Goal: Task Accomplishment & Management: Manage account settings

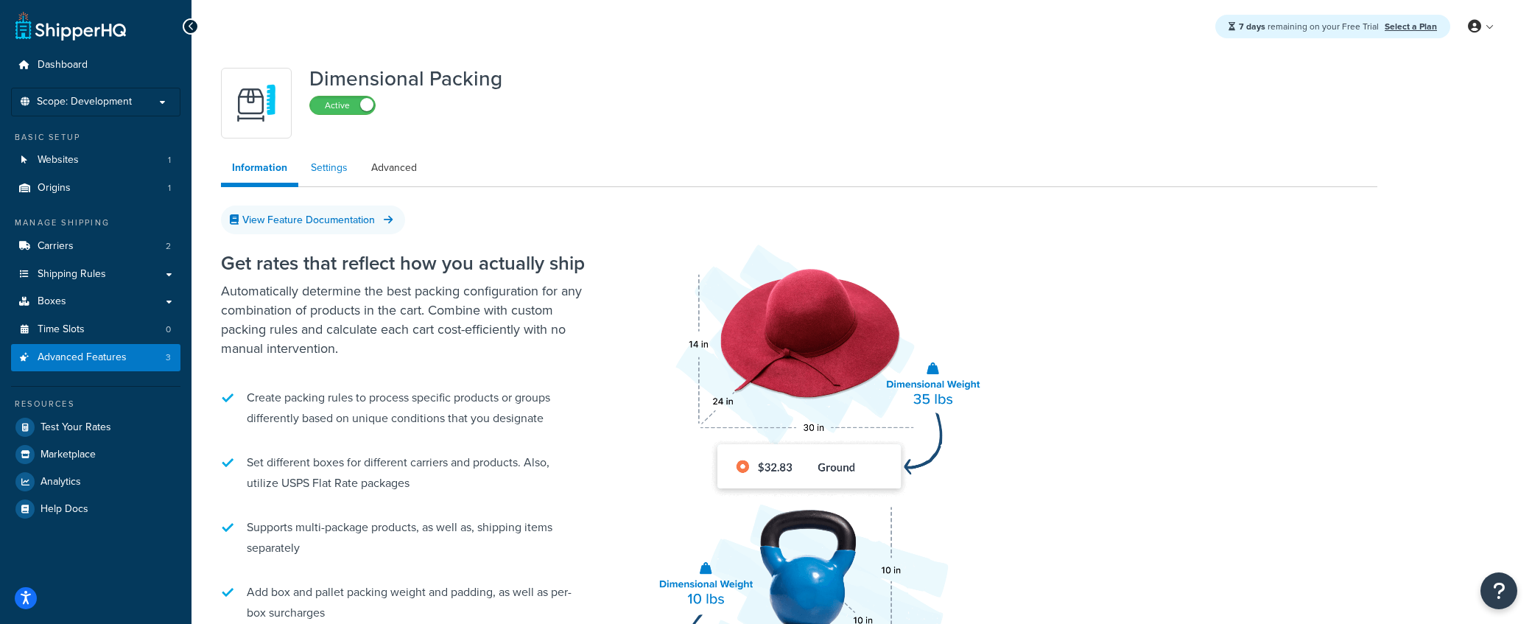
drag, startPoint x: 0, startPoint y: 0, endPoint x: 324, endPoint y: 175, distance: 368.1
click at [324, 175] on link "Settings" at bounding box center [329, 167] width 59 height 29
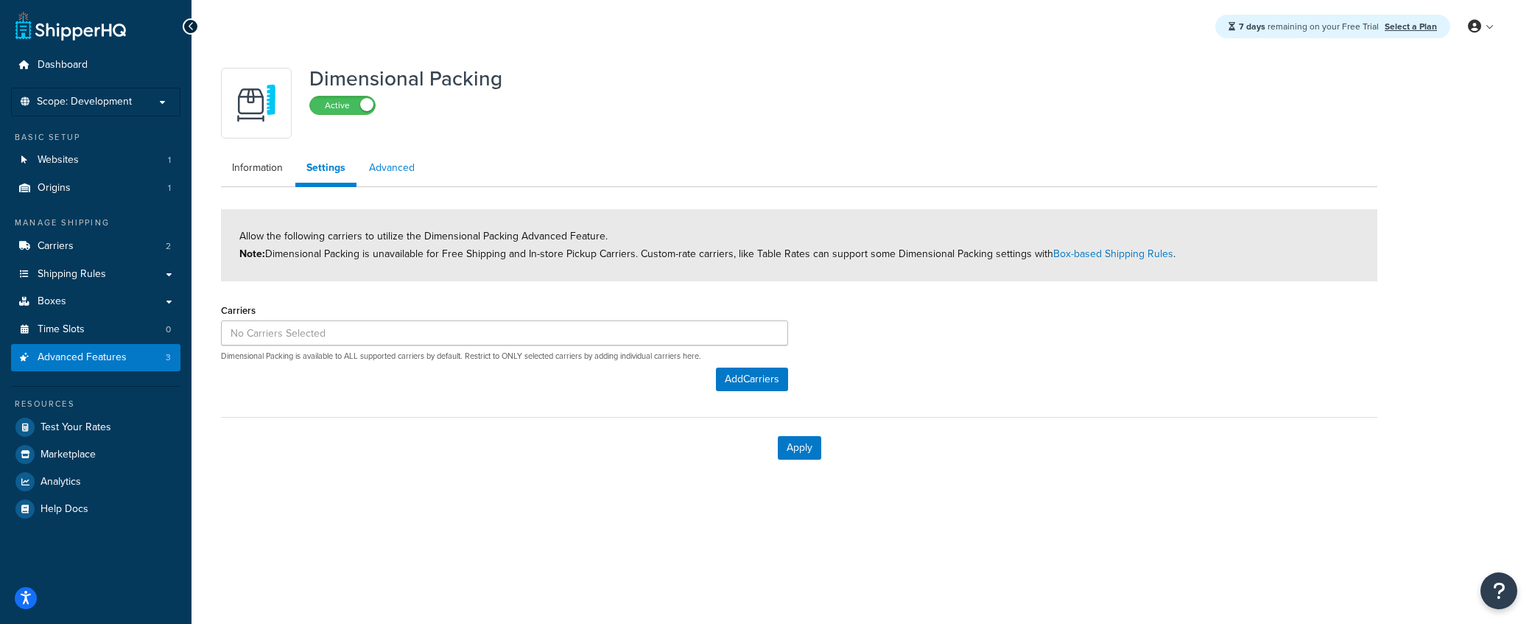
click at [383, 173] on link "Advanced" at bounding box center [392, 167] width 68 height 29
select select "false"
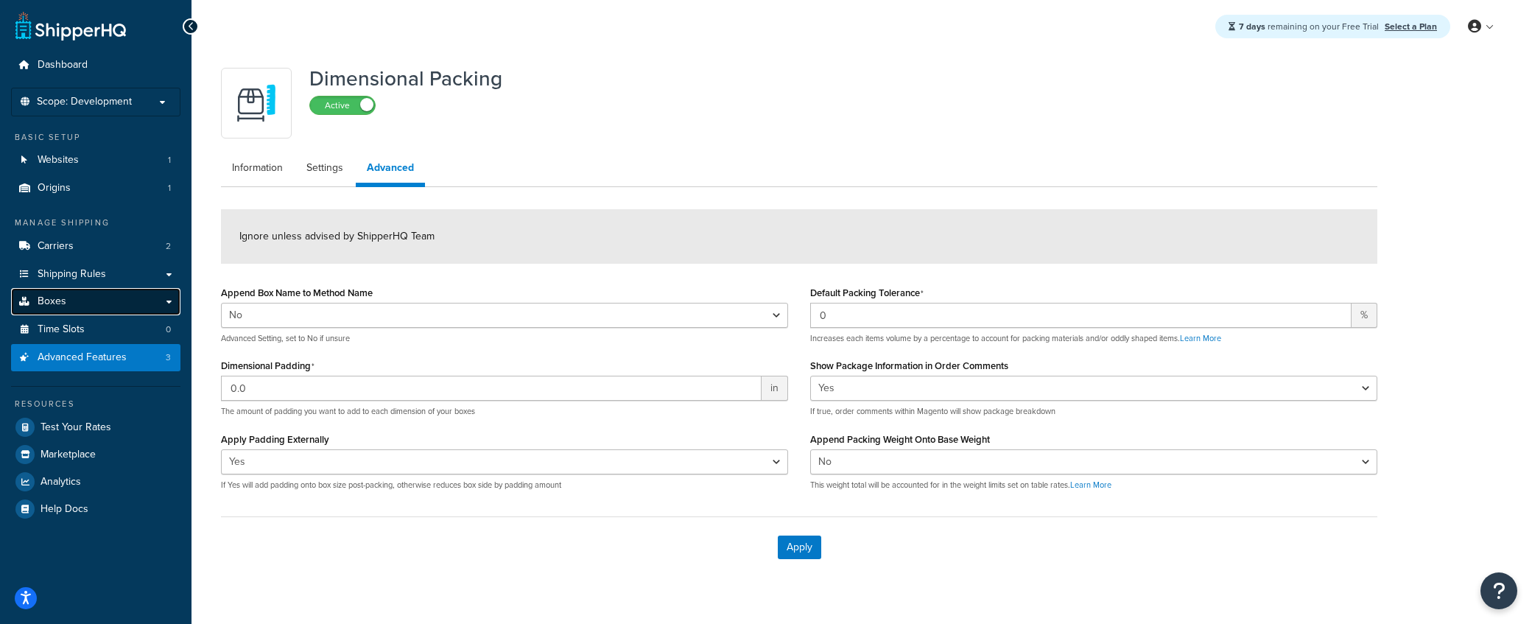
click at [105, 299] on link "Boxes" at bounding box center [95, 301] width 169 height 27
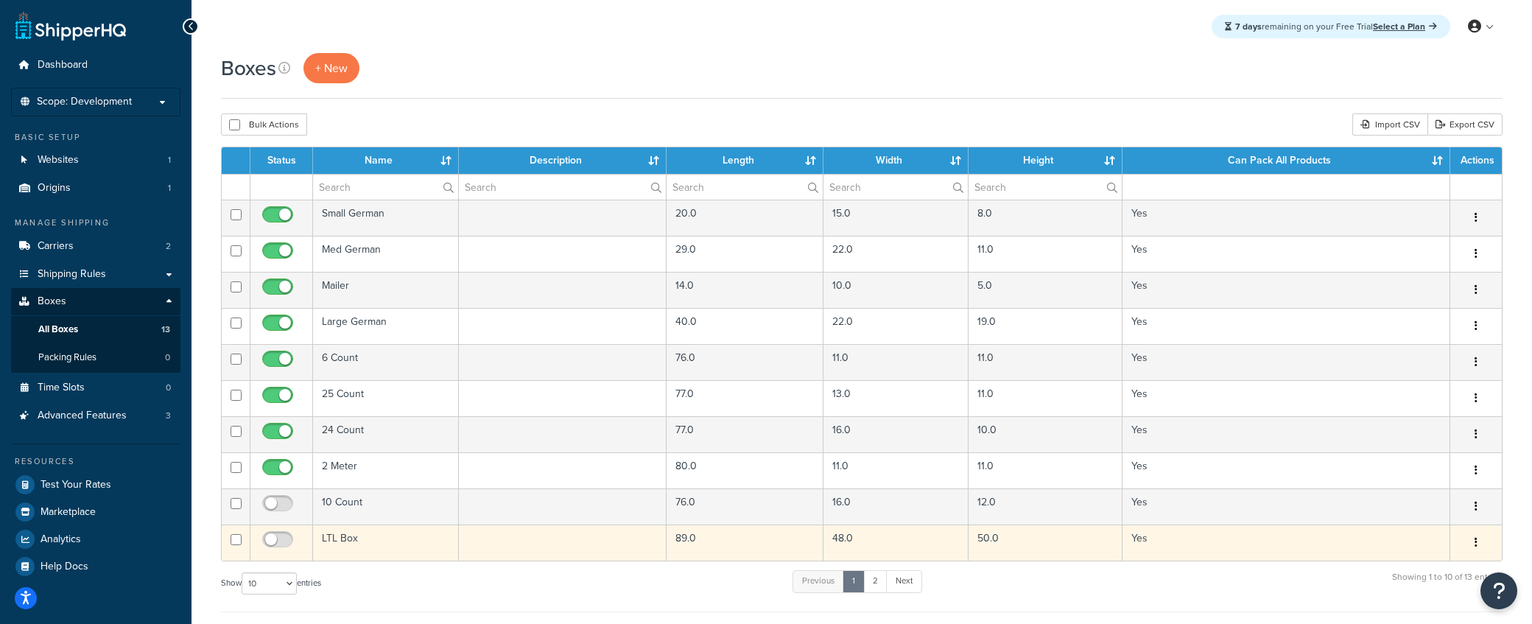
click at [419, 544] on td "LTL Box" at bounding box center [386, 542] width 146 height 36
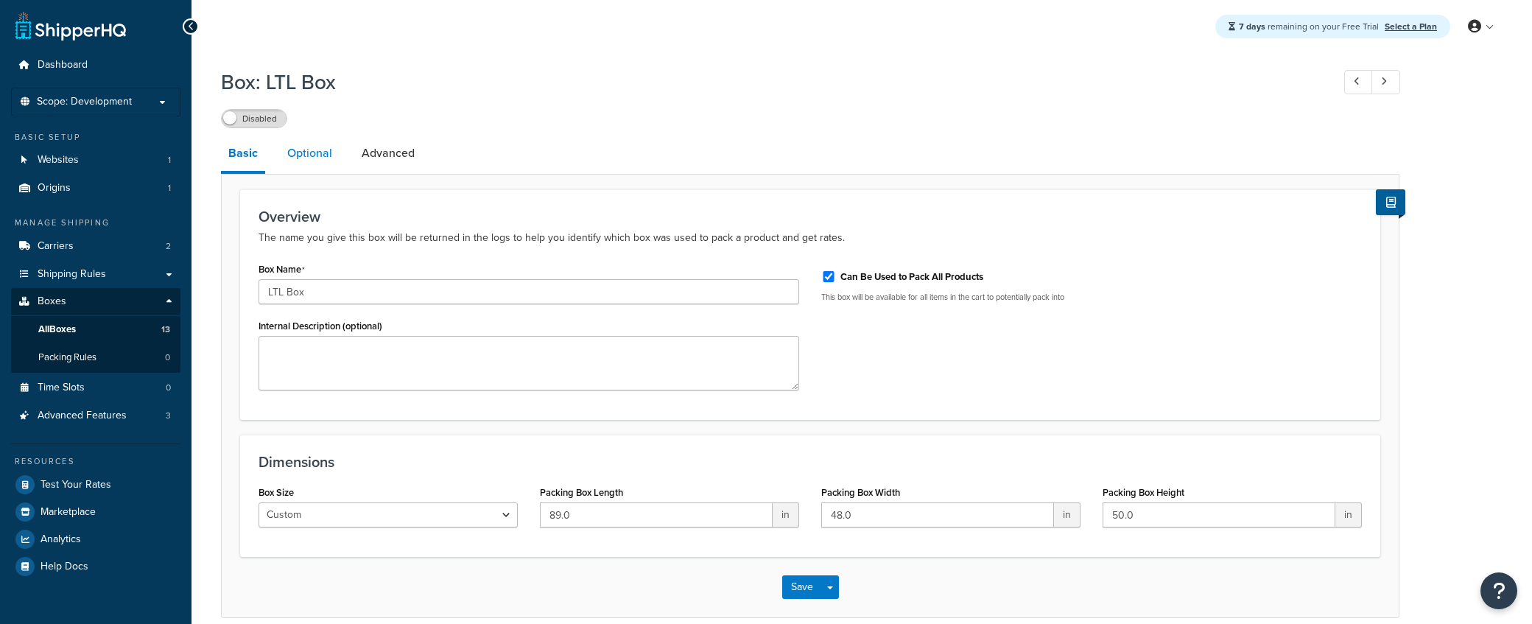
click at [319, 157] on link "Optional" at bounding box center [310, 153] width 60 height 35
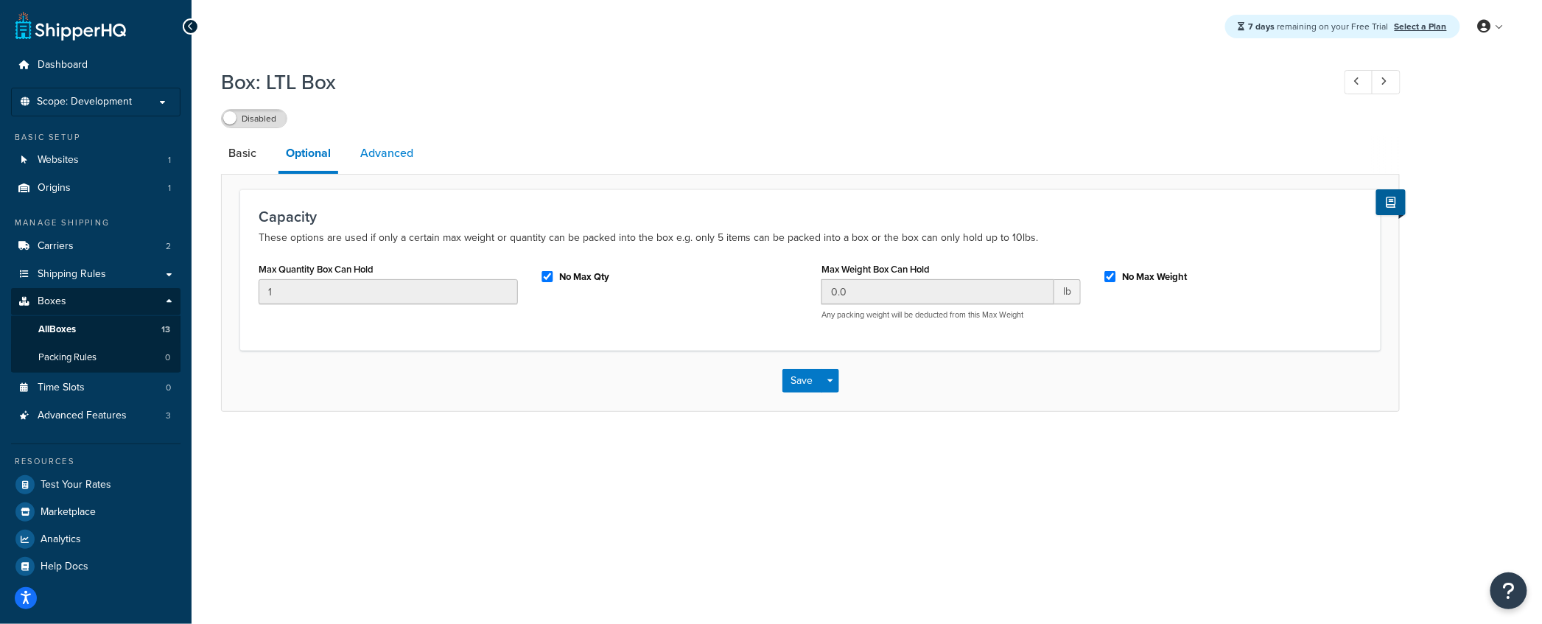
click at [379, 157] on link "Advanced" at bounding box center [387, 153] width 68 height 35
select select "125"
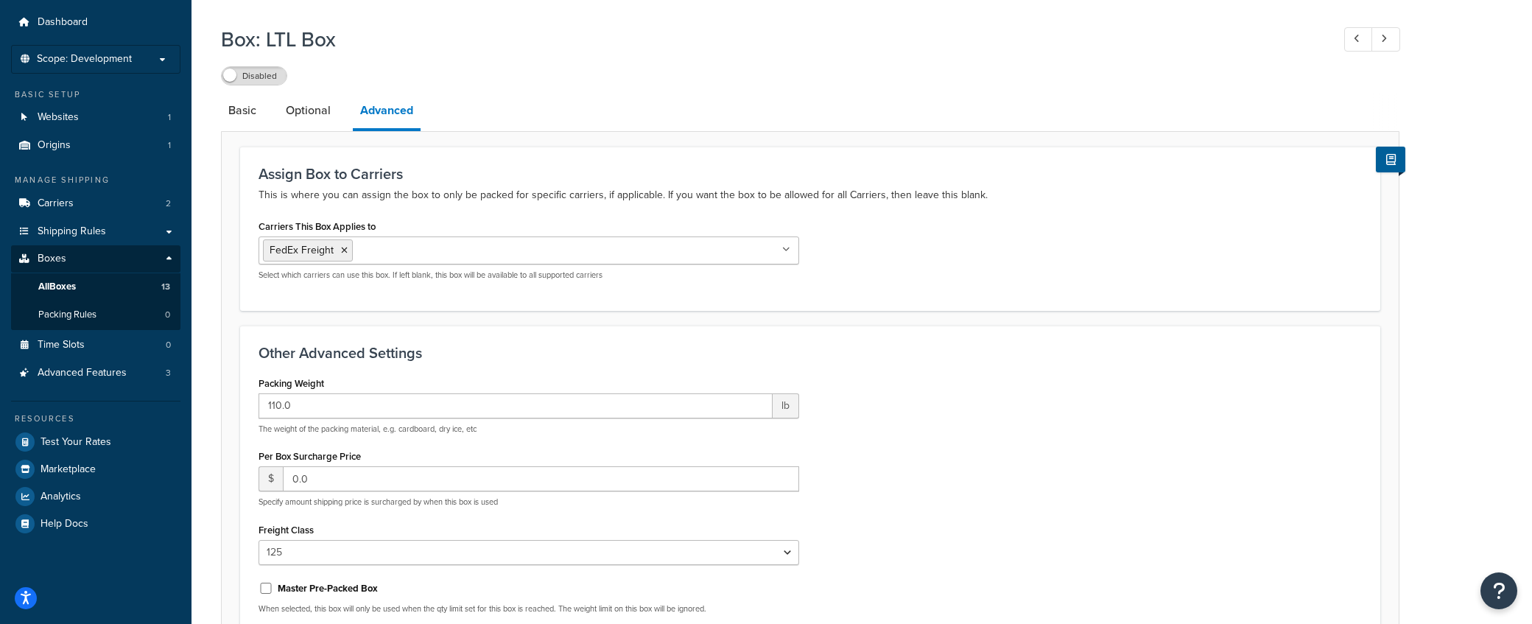
scroll to position [25, 0]
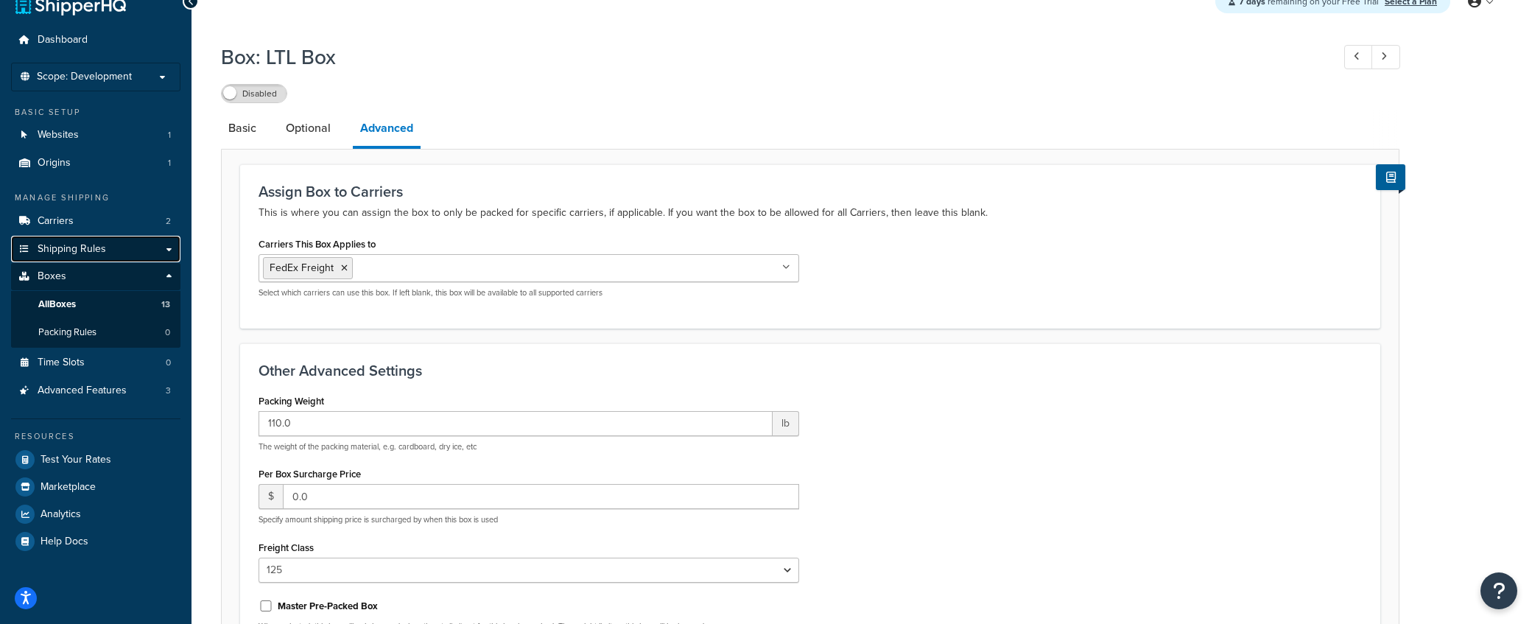
click at [112, 248] on link "Shipping Rules" at bounding box center [95, 249] width 169 height 27
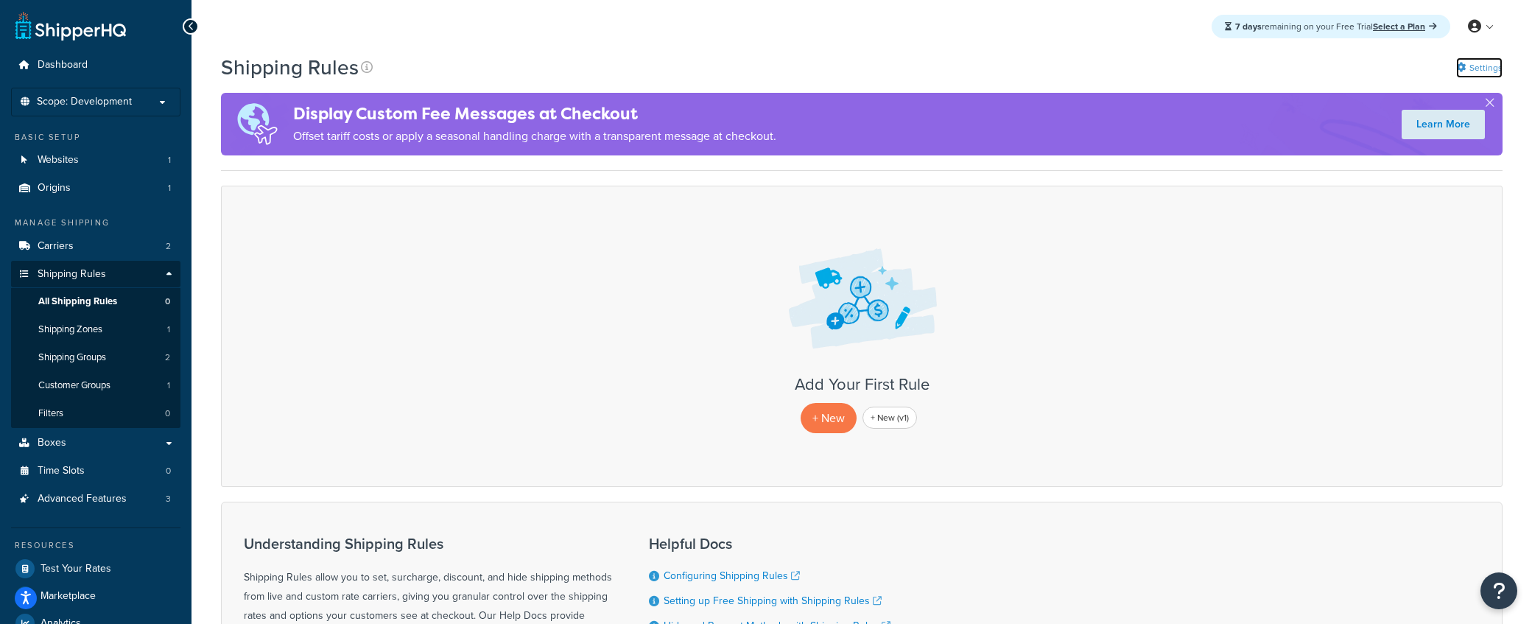
click at [1489, 69] on link "Settings" at bounding box center [1479, 67] width 46 height 21
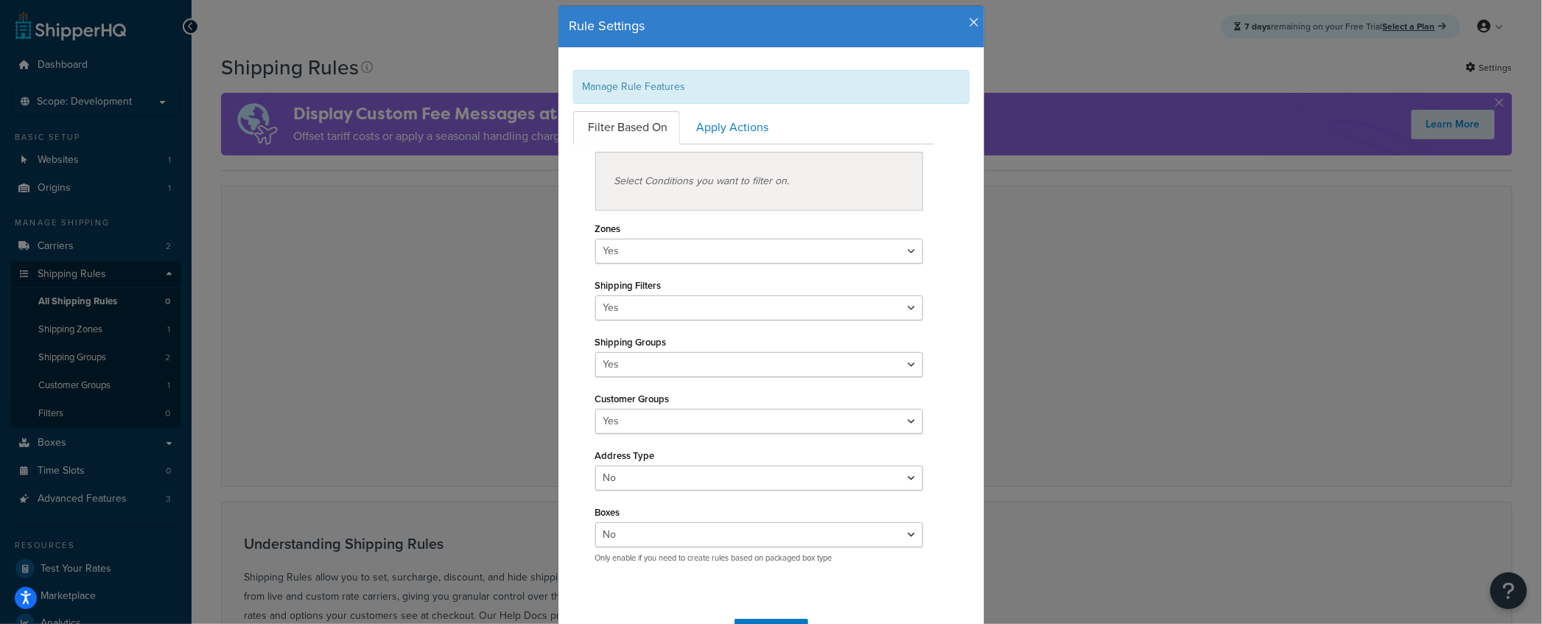
scroll to position [42, 0]
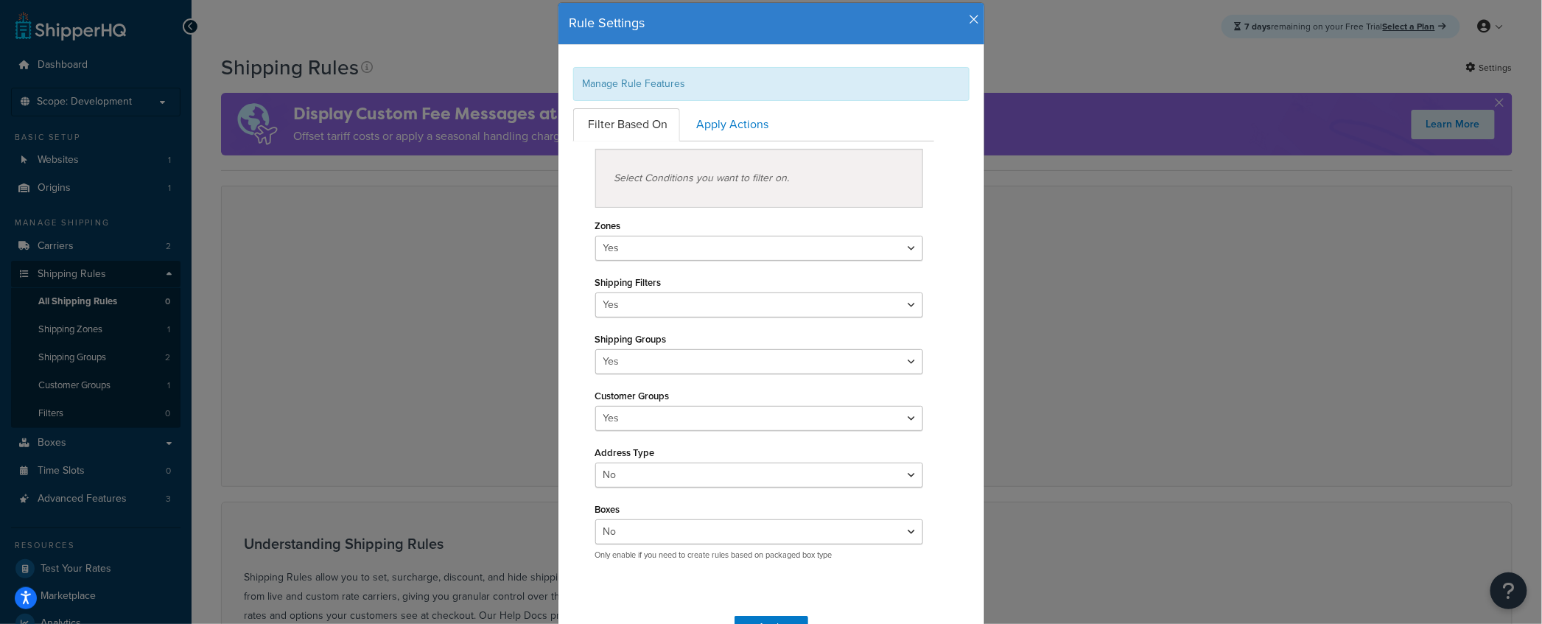
click at [743, 517] on div "Boxes Yes No Only enable if you need to create rules based on packaged box type" at bounding box center [759, 530] width 329 height 62
click at [733, 527] on select "Yes No" at bounding box center [759, 531] width 329 height 25
select select "true"
click at [595, 519] on select "Yes No" at bounding box center [759, 531] width 329 height 25
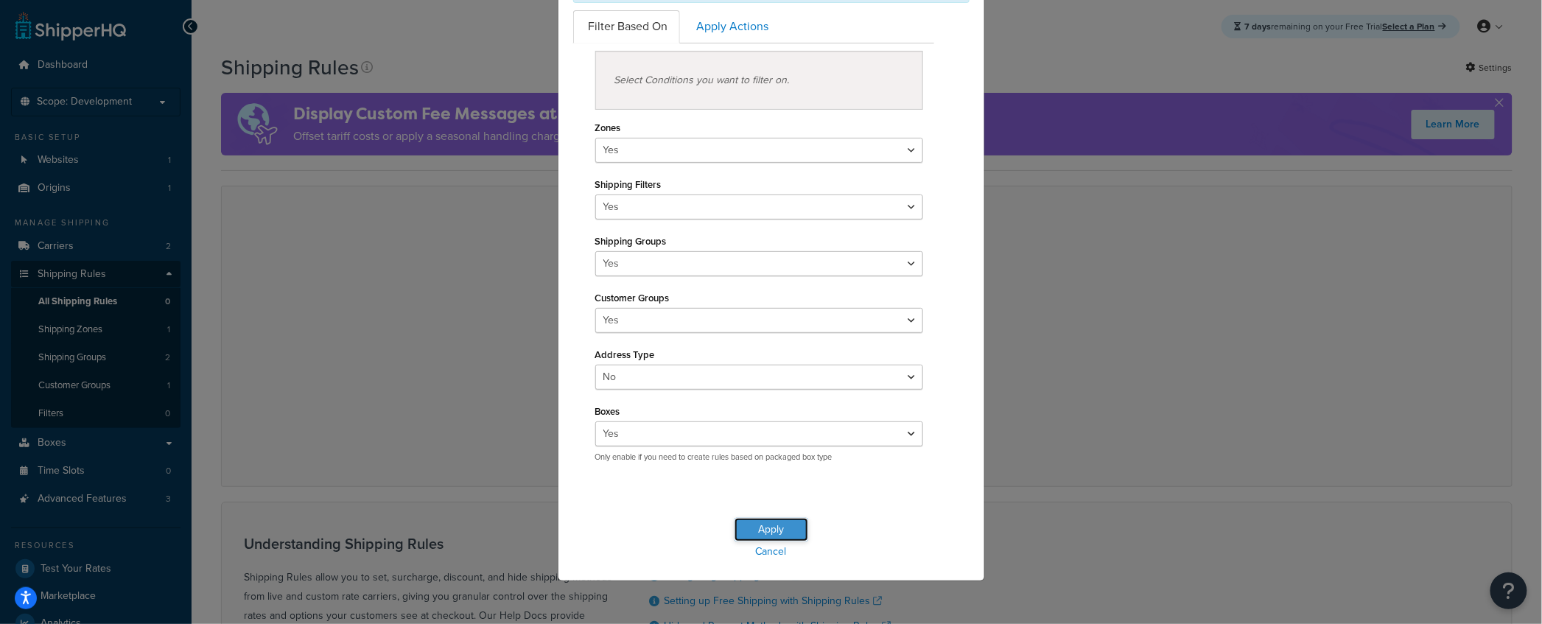
click at [781, 527] on button "Apply" at bounding box center [771, 530] width 74 height 24
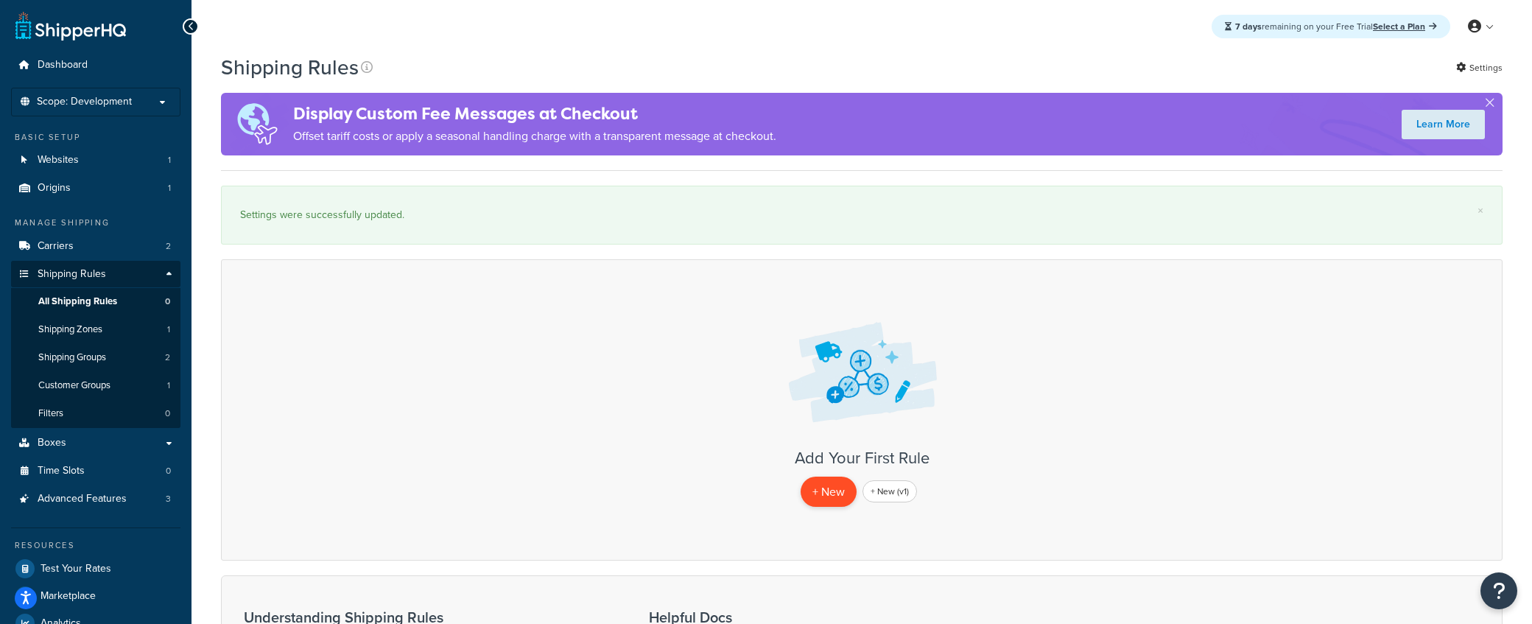
click at [838, 494] on p "+ New" at bounding box center [829, 492] width 56 height 30
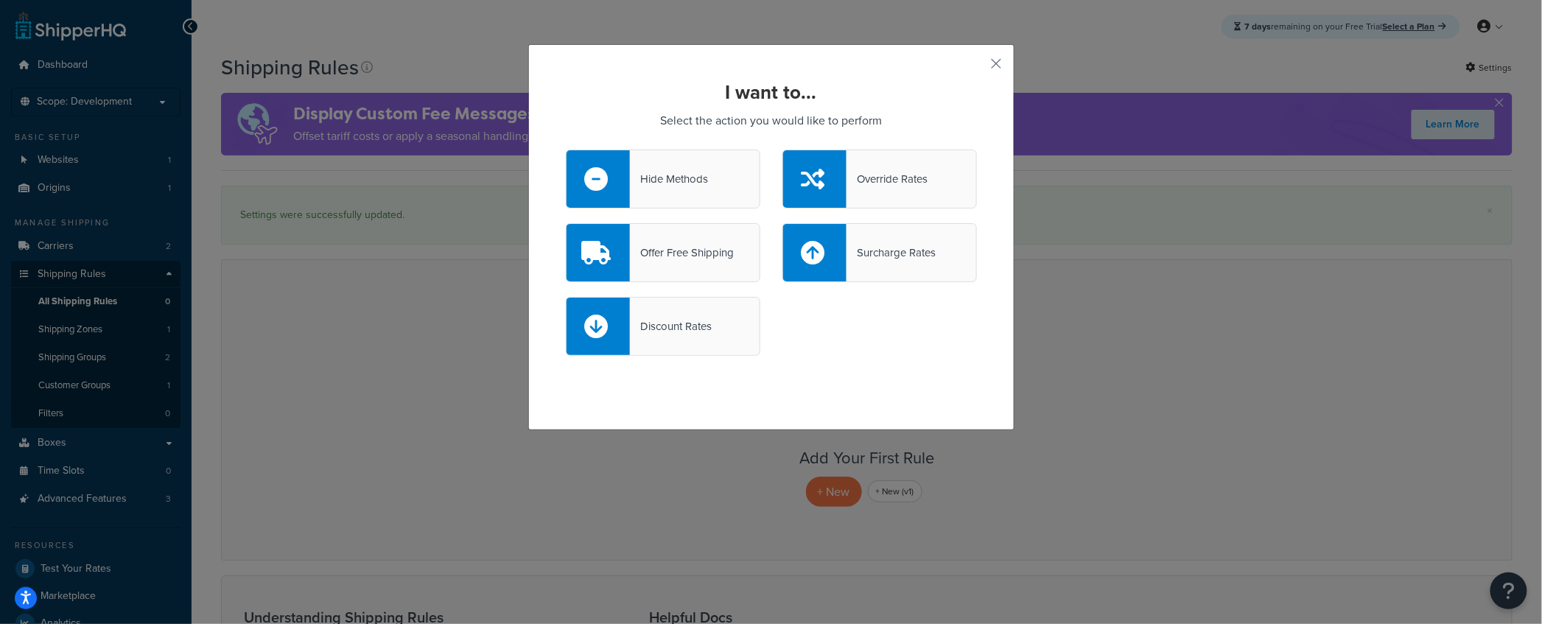
click at [860, 248] on div "Surcharge Rates" at bounding box center [890, 252] width 89 height 21
click at [0, 0] on input "Surcharge Rates" at bounding box center [0, 0] width 0 height 0
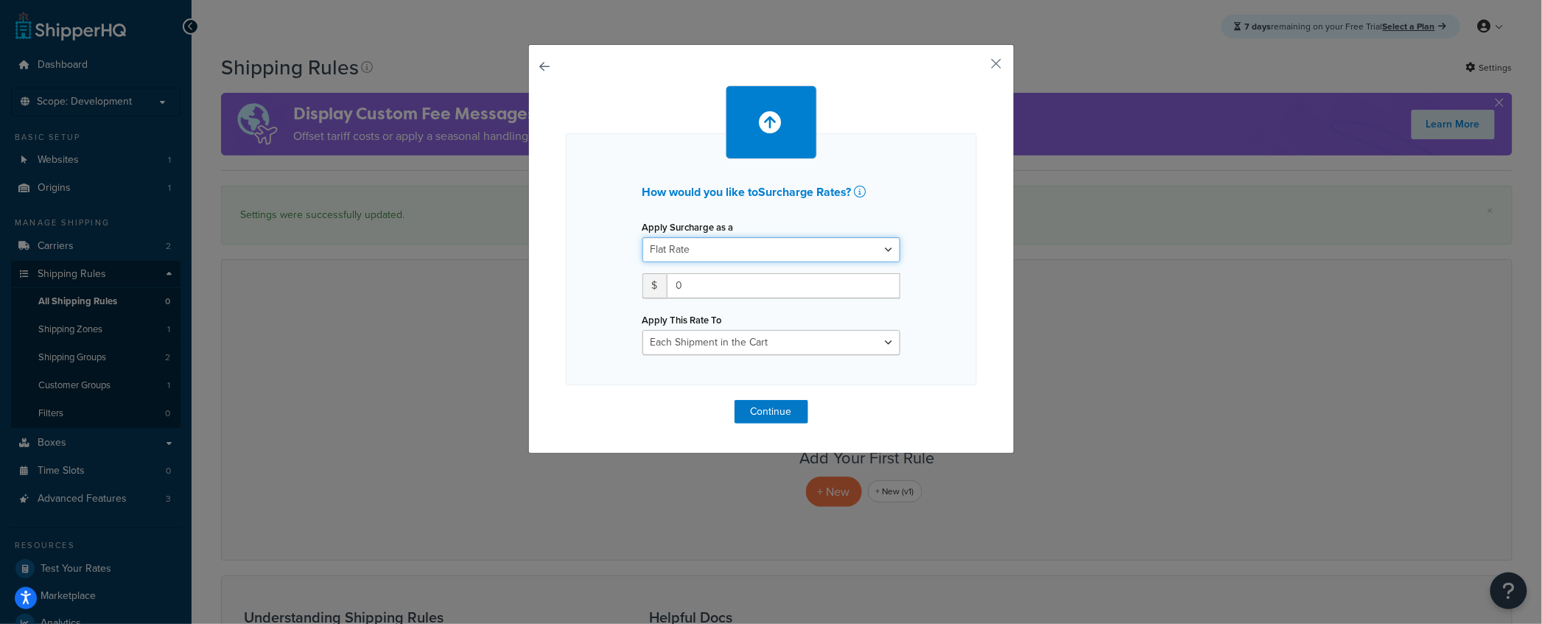
click at [705, 239] on select "Flat Rate Percentage Flat Rate & Percentage" at bounding box center [771, 249] width 258 height 25
select select "PERCENTAGE"
click at [642, 237] on select "Flat Rate Percentage Flat Rate & Percentage" at bounding box center [771, 249] width 258 height 25
click at [668, 282] on input "number" at bounding box center [688, 285] width 92 height 25
type input "10"
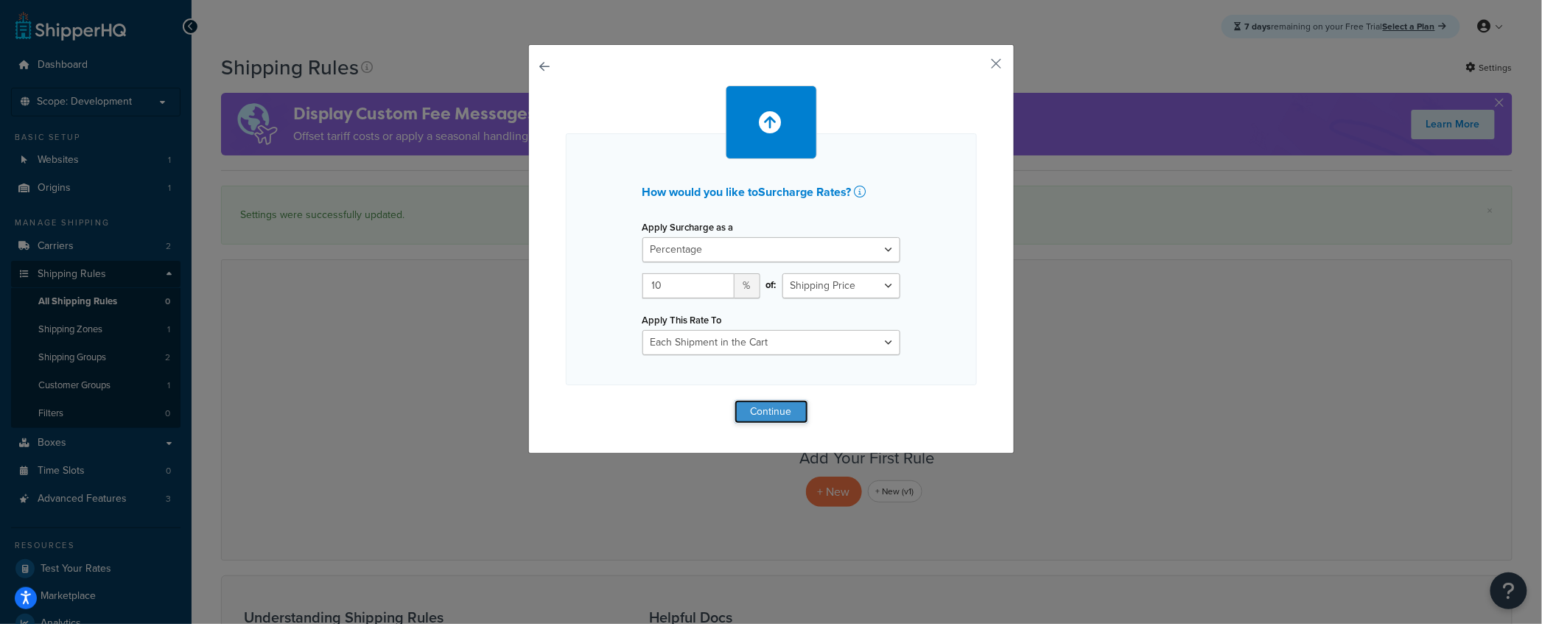
click at [771, 408] on button "Continue" at bounding box center [771, 412] width 74 height 24
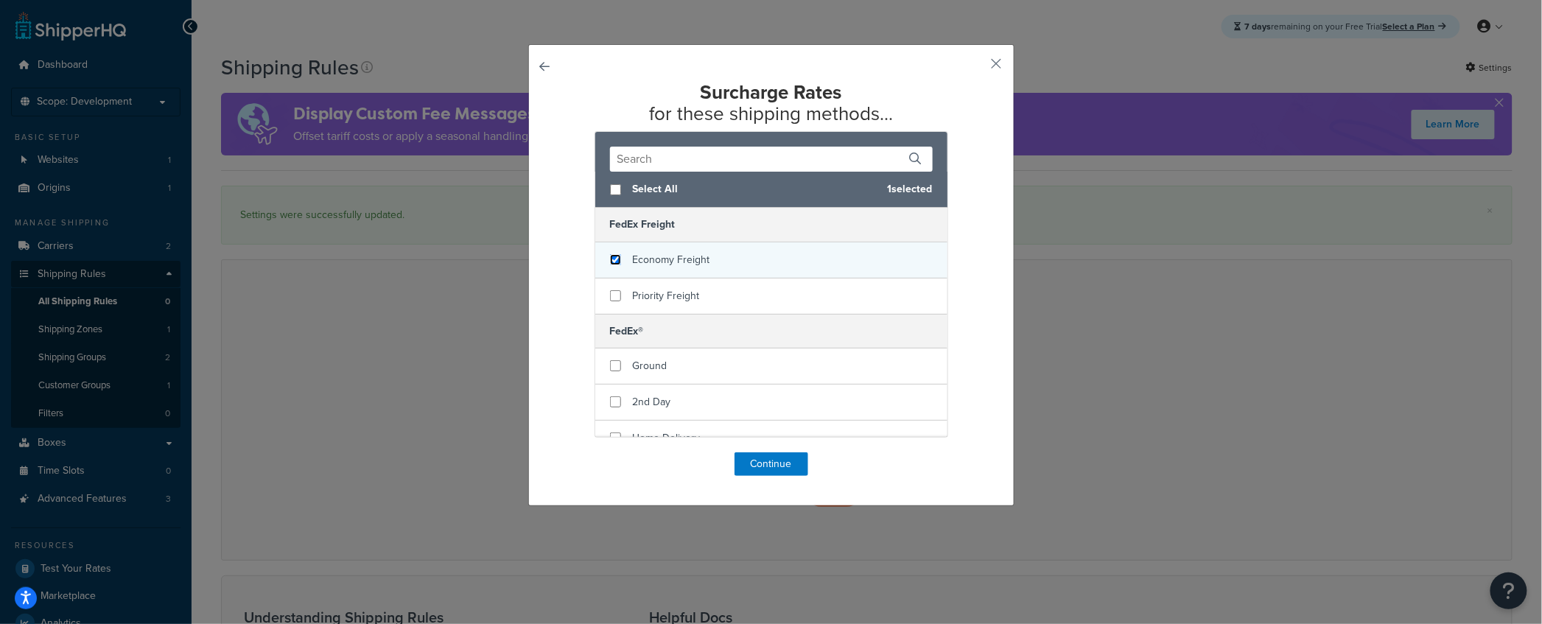
click at [611, 260] on input "checkbox" at bounding box center [615, 259] width 11 height 11
checkbox input "true"
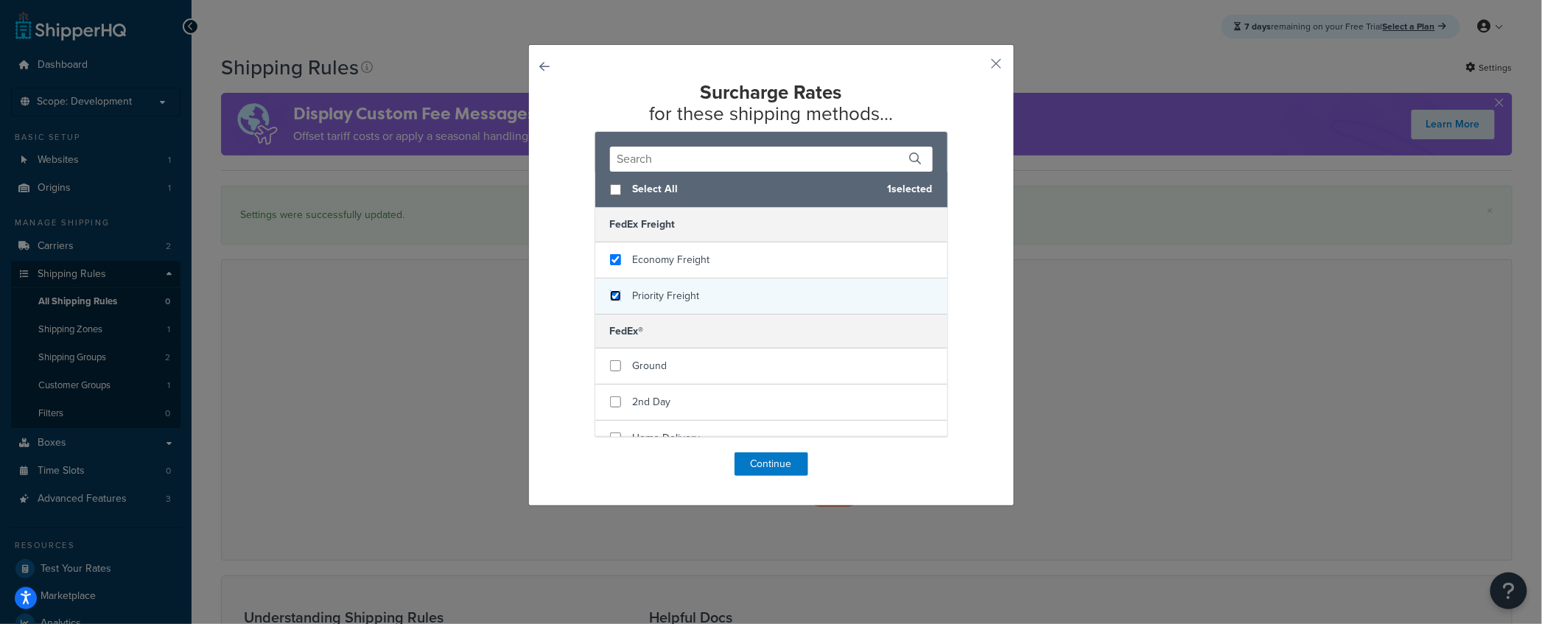
click at [614, 301] on input "checkbox" at bounding box center [615, 295] width 11 height 11
checkbox input "true"
drag, startPoint x: 772, startPoint y: 466, endPoint x: 779, endPoint y: 470, distance: 7.6
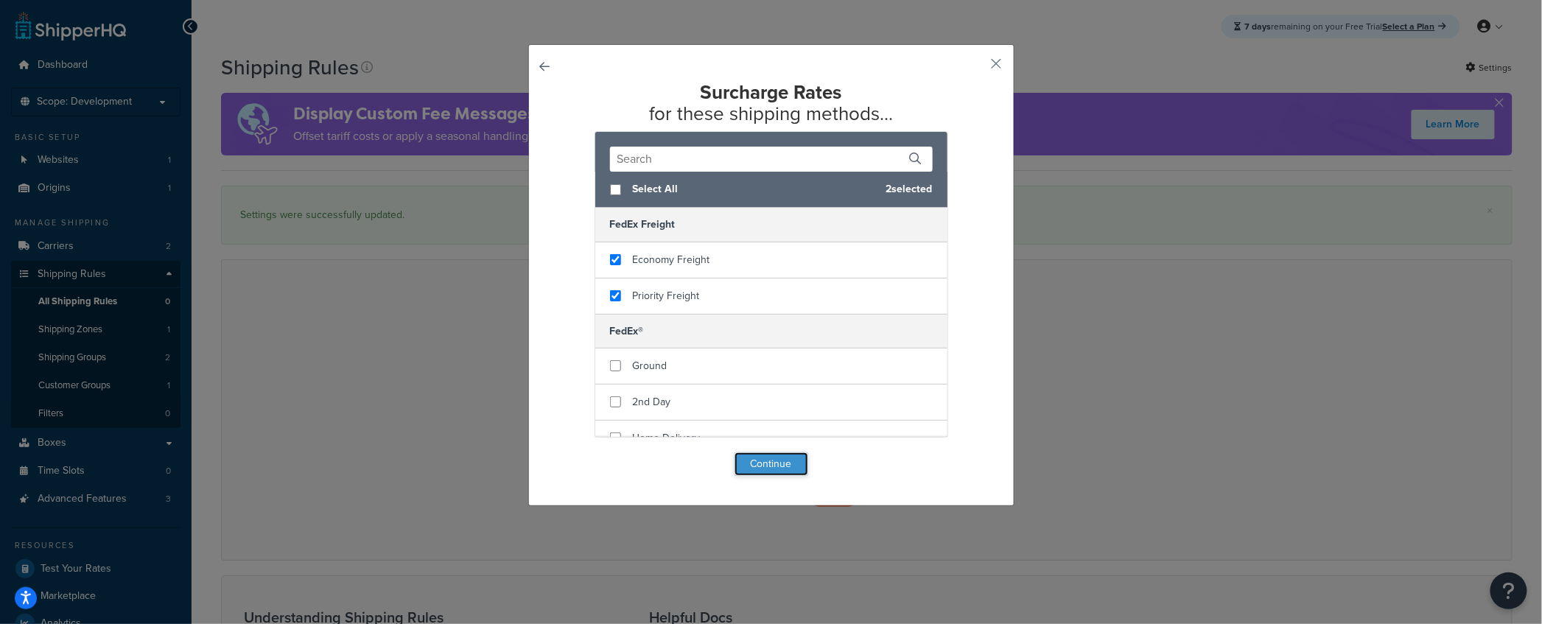
click at [779, 470] on button "Continue" at bounding box center [771, 464] width 74 height 24
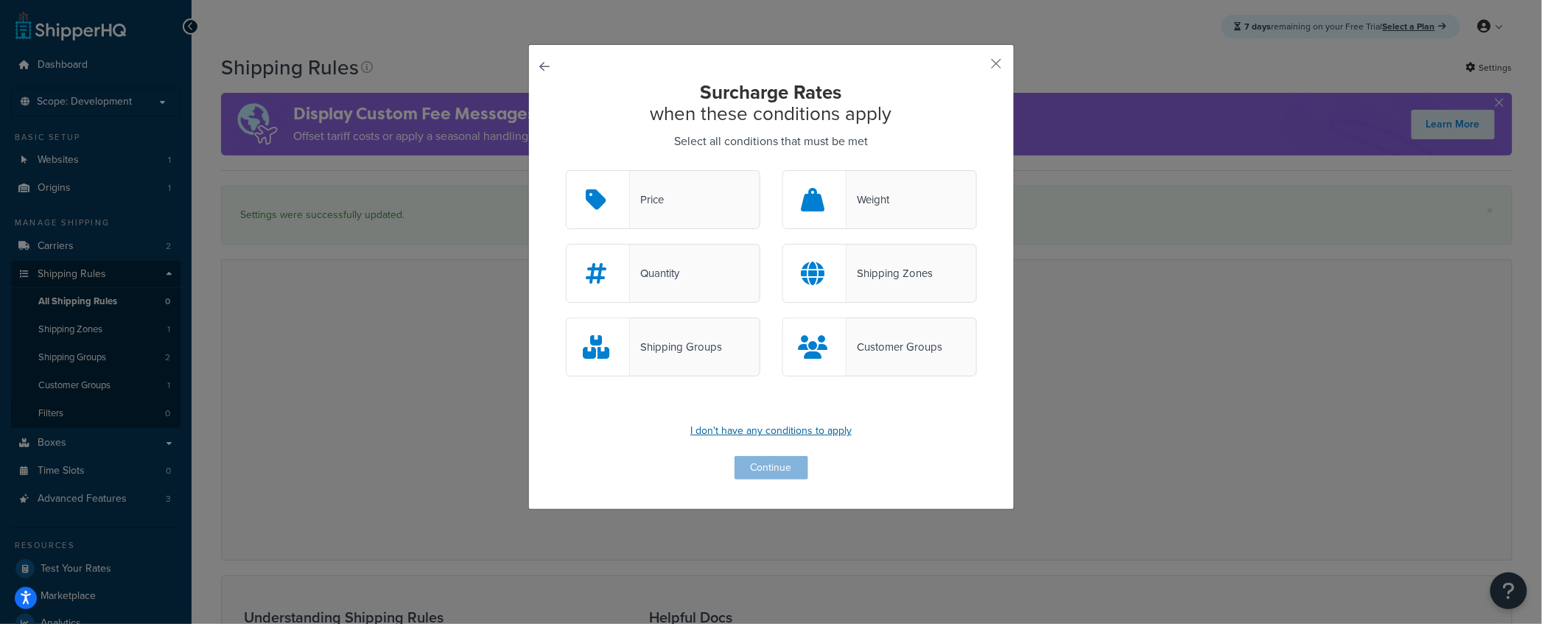
click at [793, 432] on p "I don't have any conditions to apply" at bounding box center [771, 431] width 411 height 21
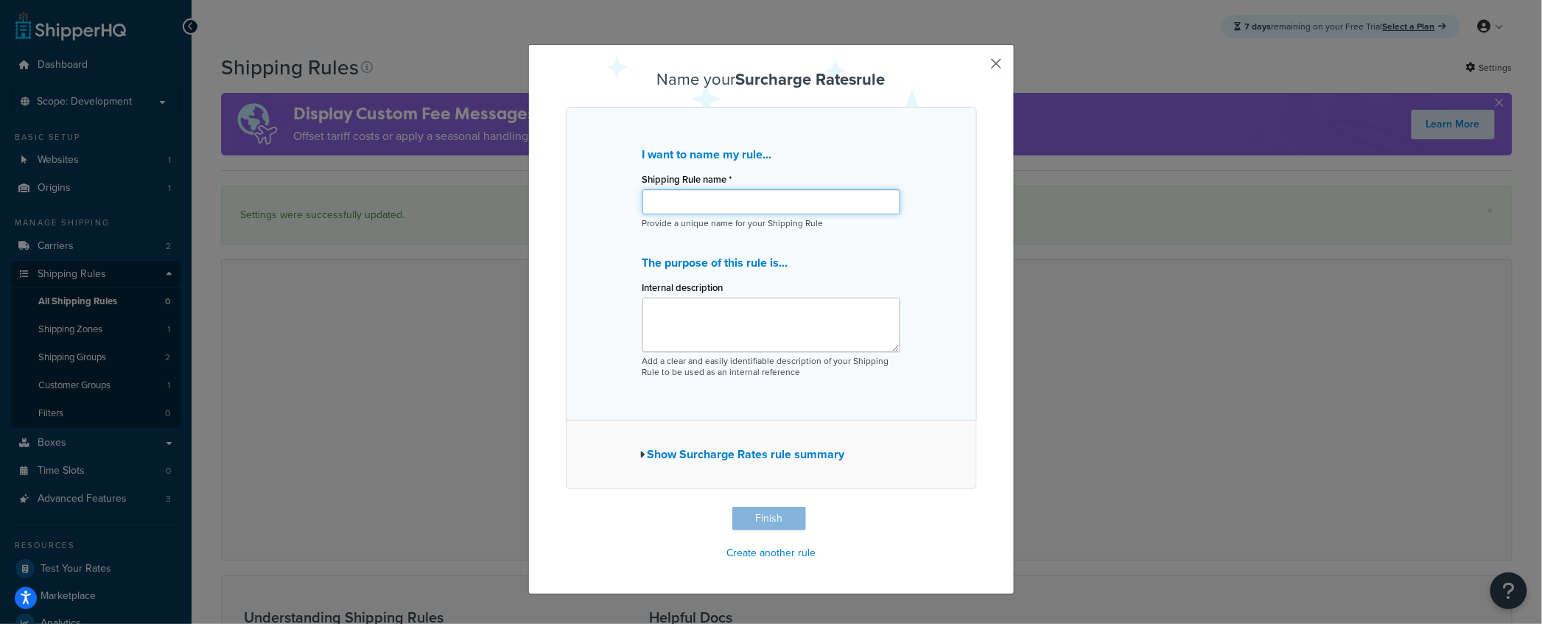
click at [710, 195] on input "Shipping Rule name *" at bounding box center [771, 201] width 258 height 25
type input "10% box"
click at [762, 510] on button "Finish" at bounding box center [769, 519] width 74 height 24
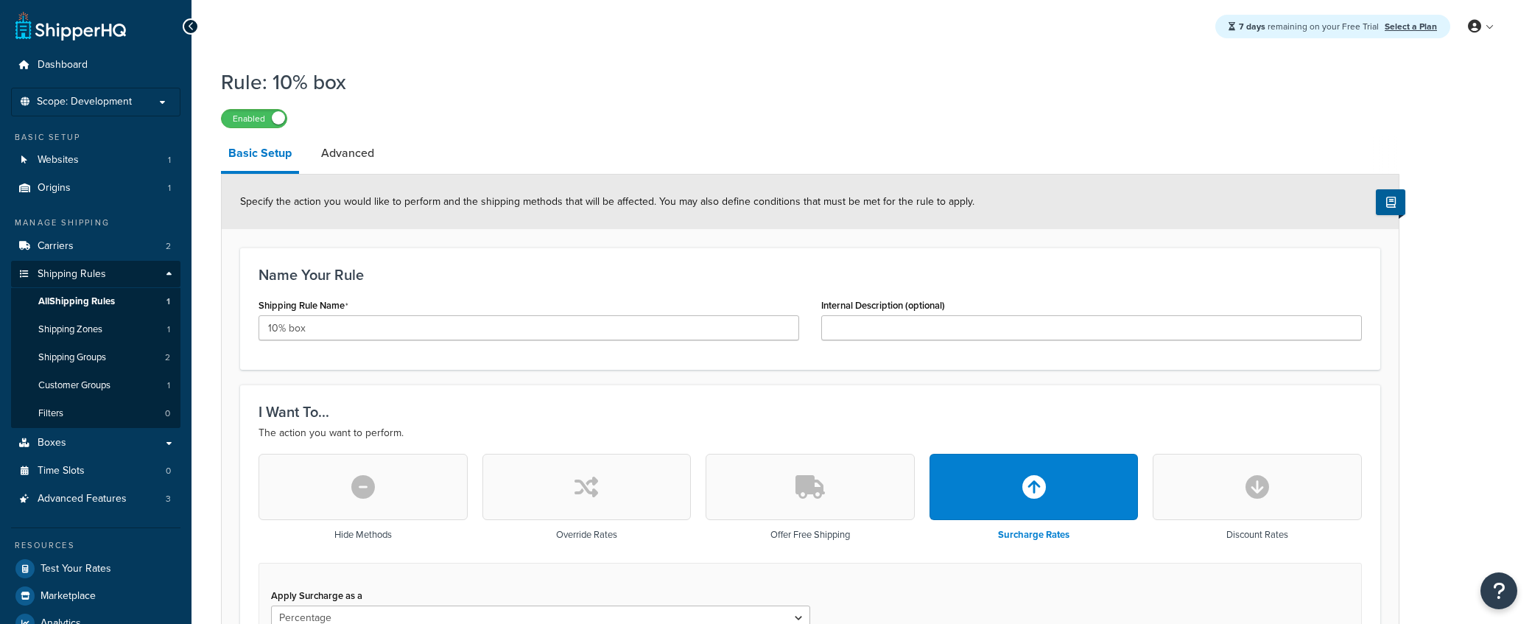
select select "PERCENTAGE"
click at [351, 156] on link "Advanced" at bounding box center [348, 153] width 68 height 35
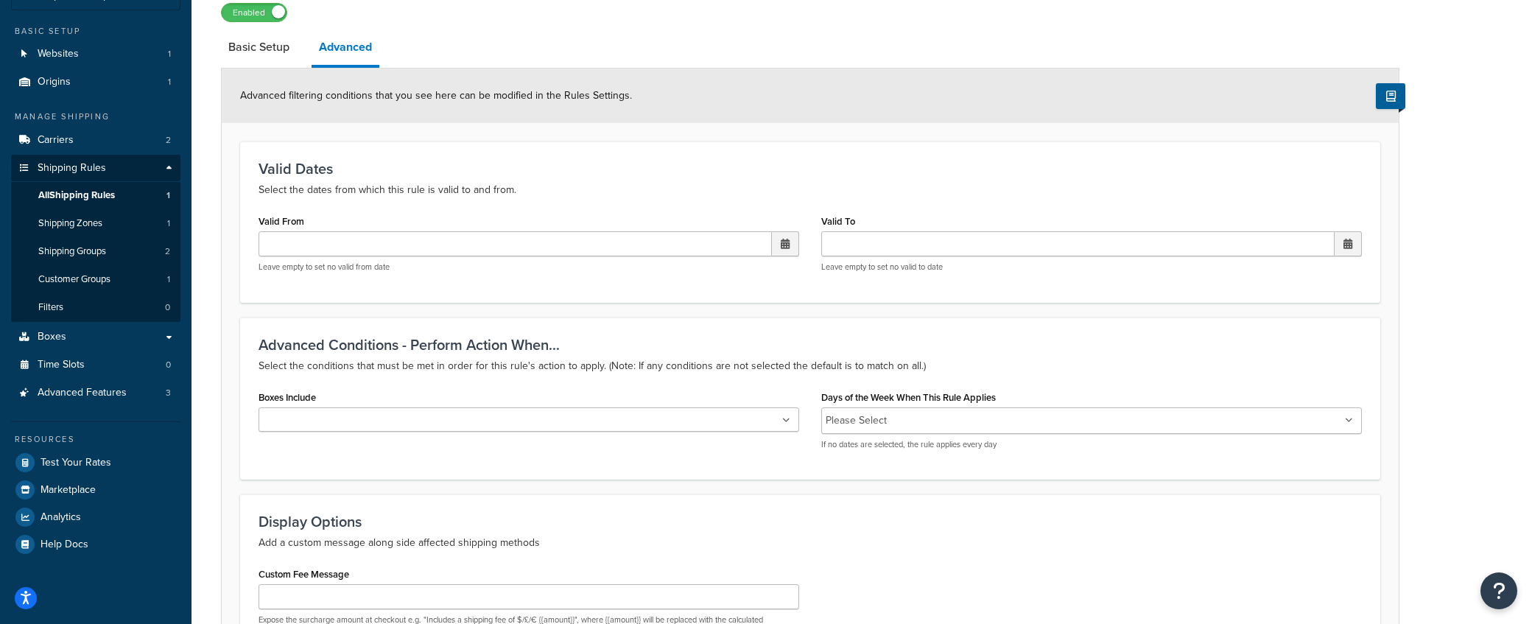
scroll to position [137, 0]
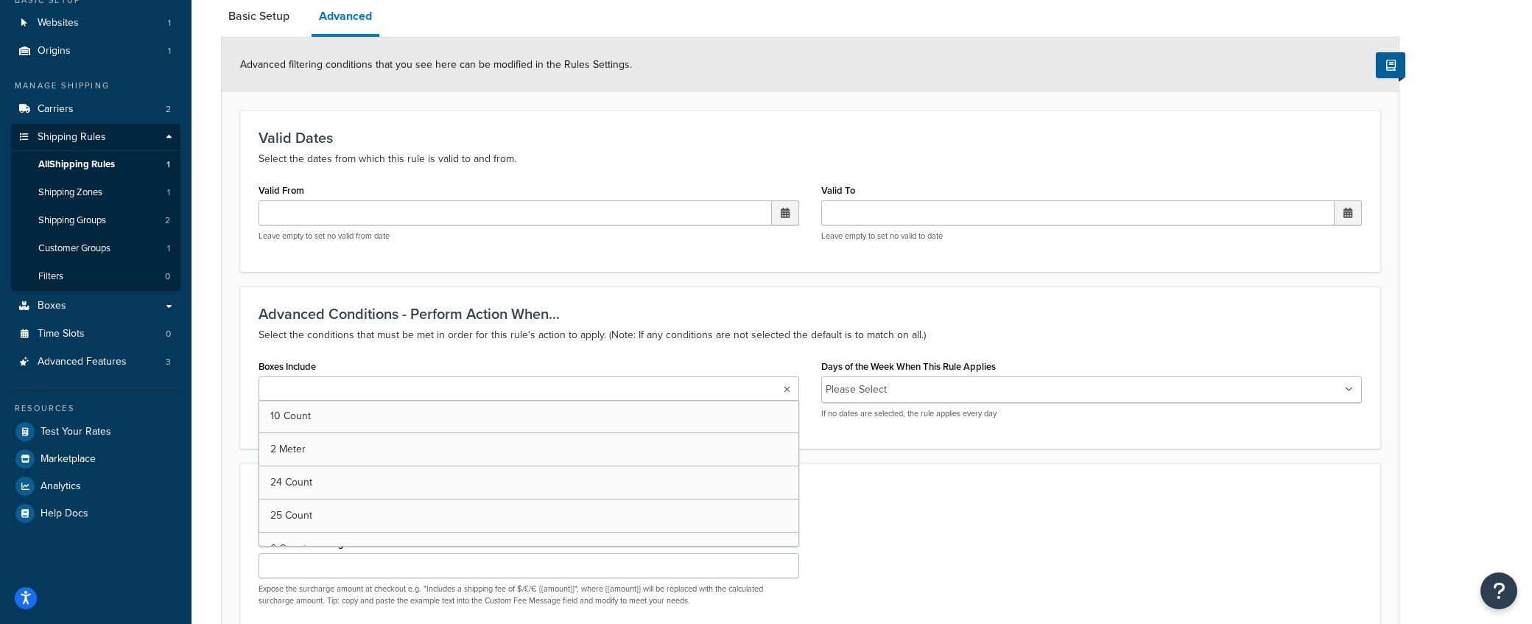
click at [762, 398] on ul at bounding box center [529, 388] width 541 height 24
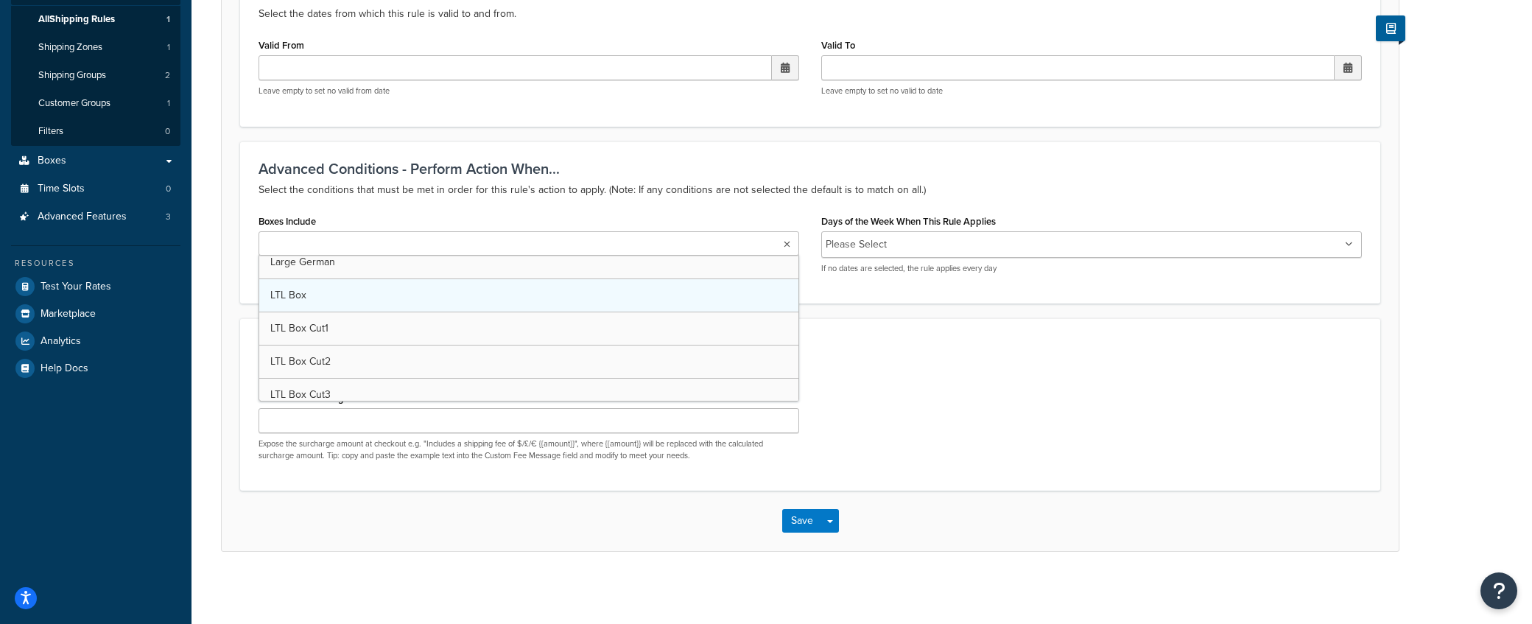
scroll to position [166, 0]
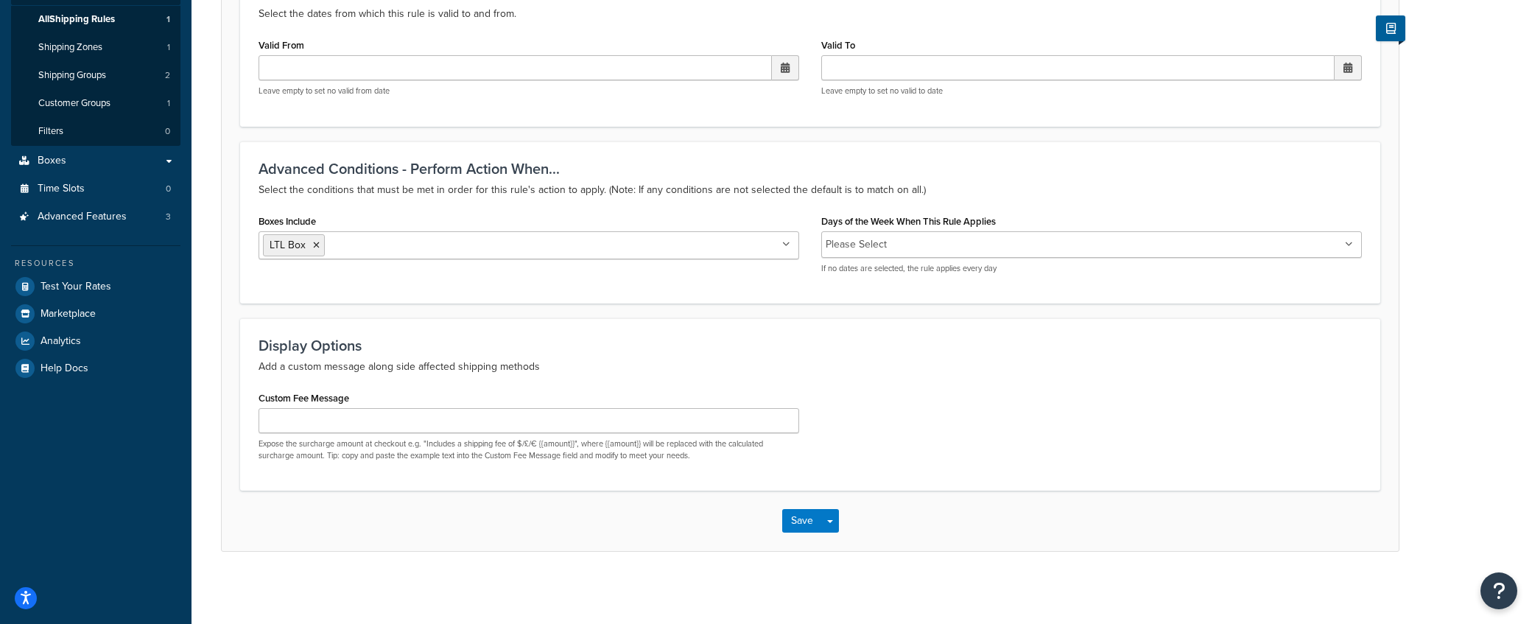
click at [455, 184] on p "Select the conditions that must be met in order for this rule's action to apply…" at bounding box center [810, 190] width 1103 height 18
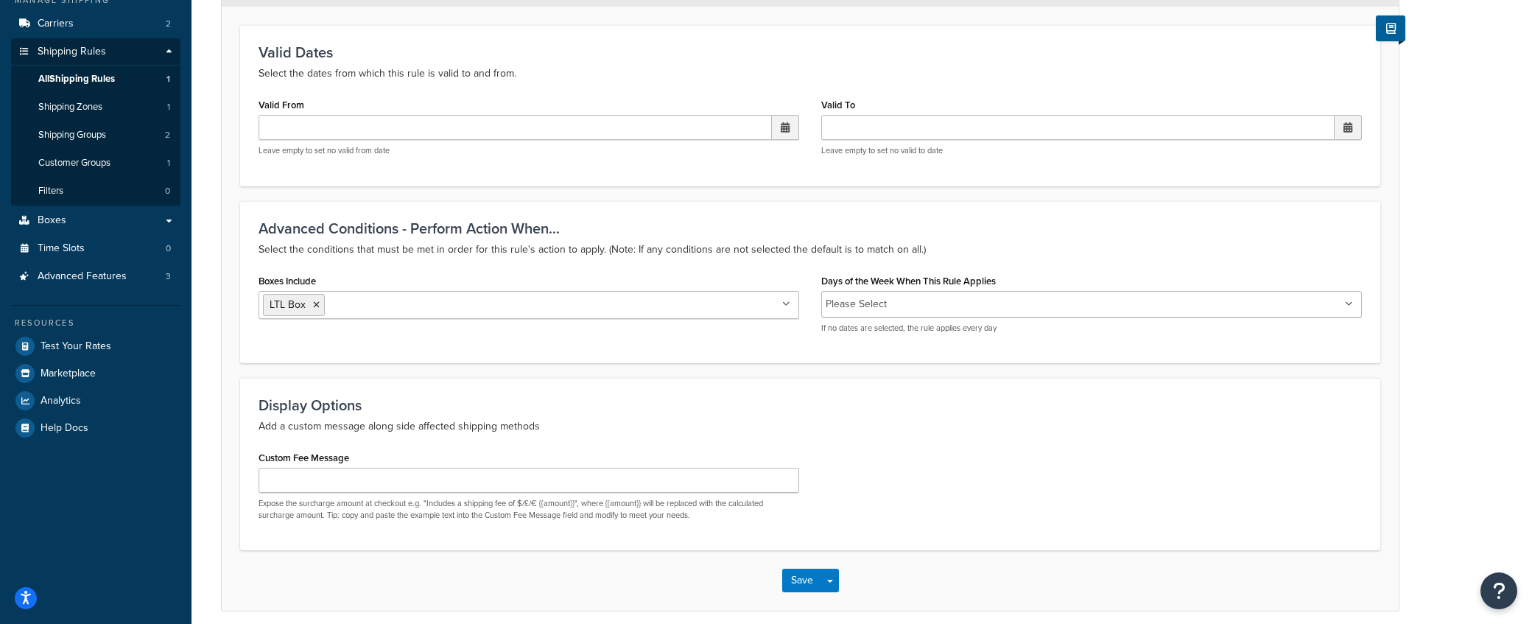
scroll to position [282, 0]
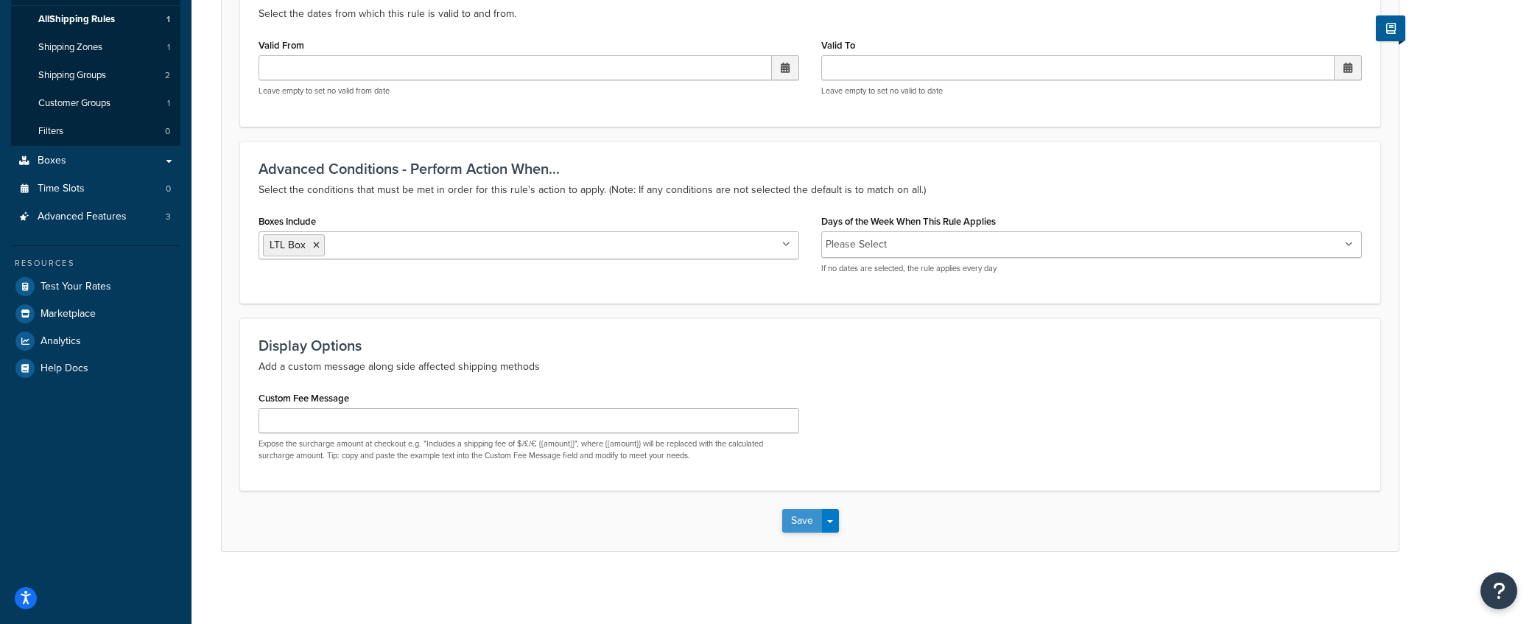
click at [799, 523] on button "Save" at bounding box center [802, 521] width 40 height 24
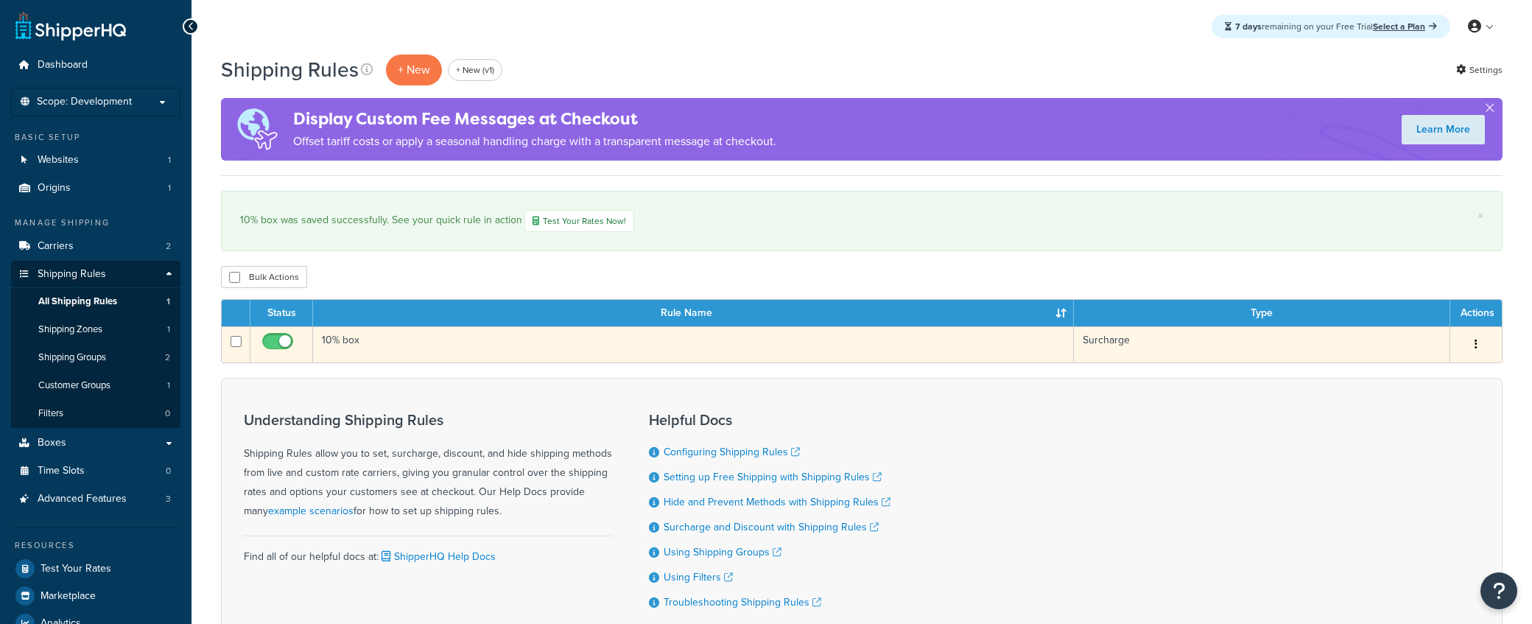
click at [413, 337] on td "10% box" at bounding box center [693, 344] width 761 height 36
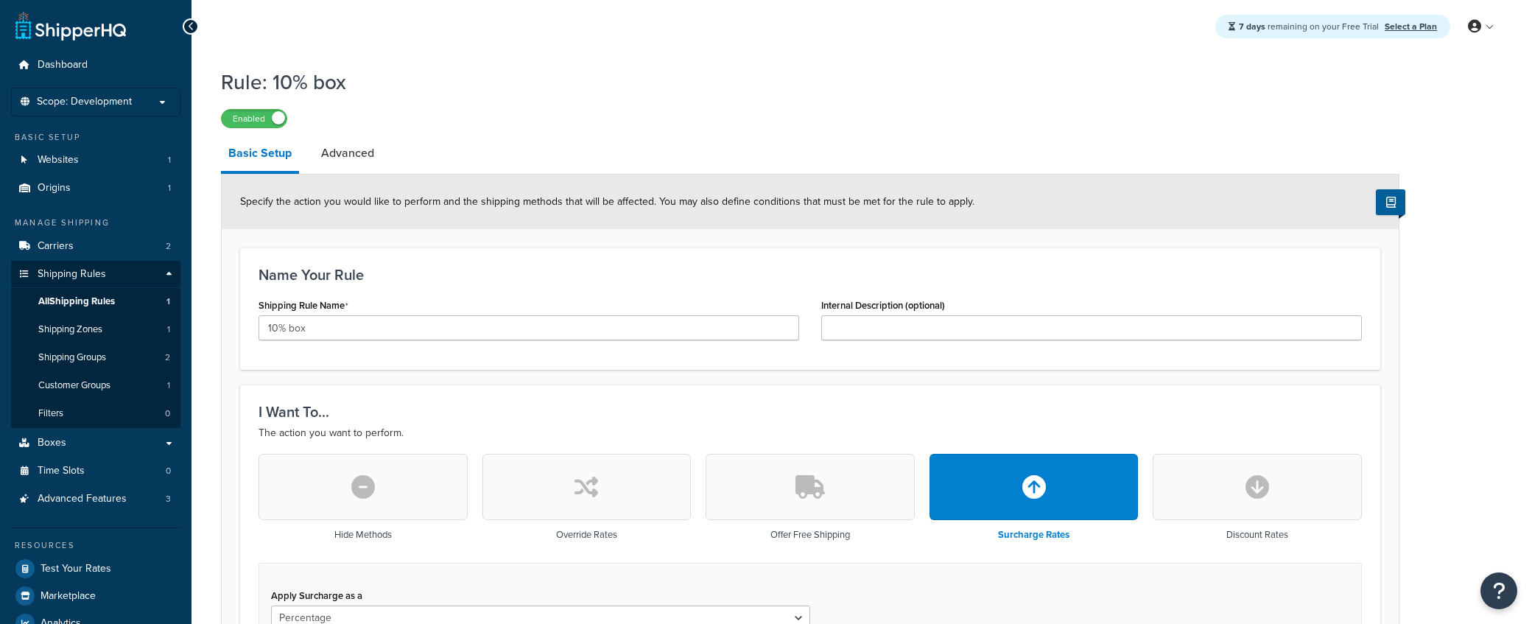
select select "PERCENTAGE"
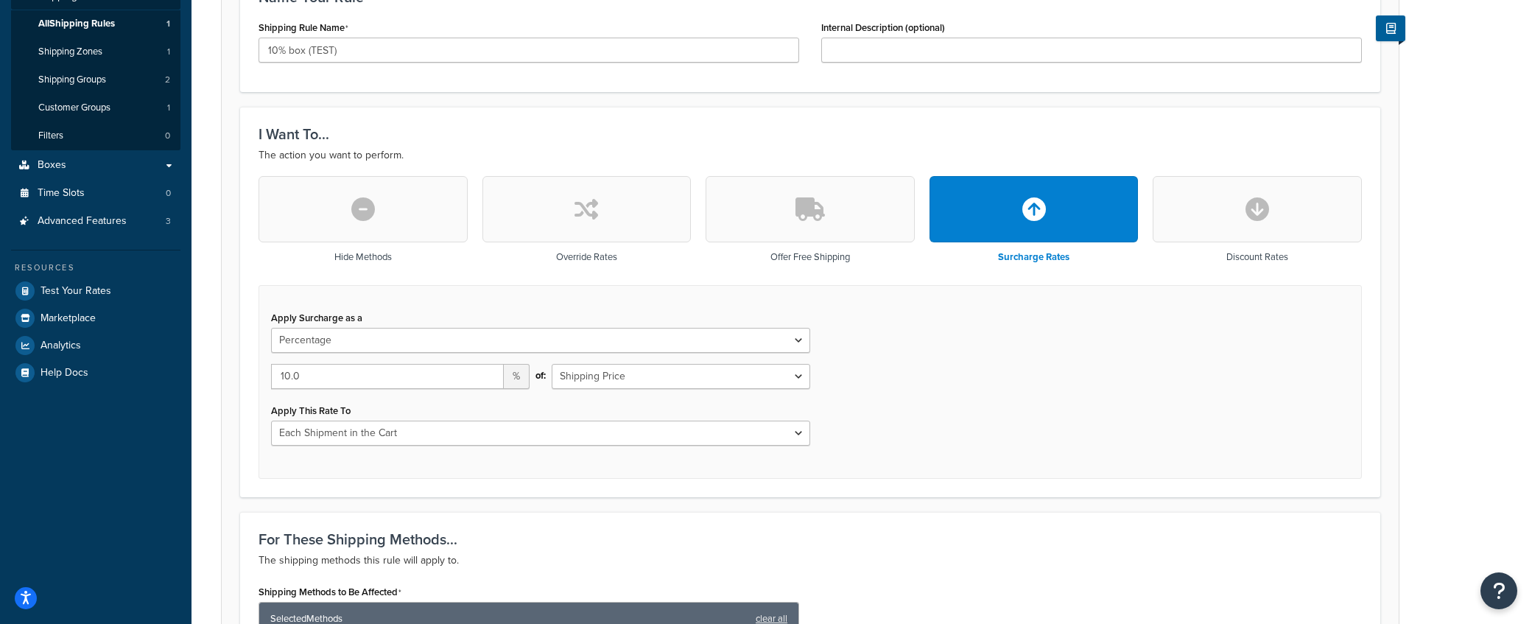
type input "10% box (TEST)"
click at [464, 278] on div "Hide Methods Override Rates Offer Free Shipping Surcharge Rates Discount Rates" at bounding box center [810, 230] width 1103 height 108
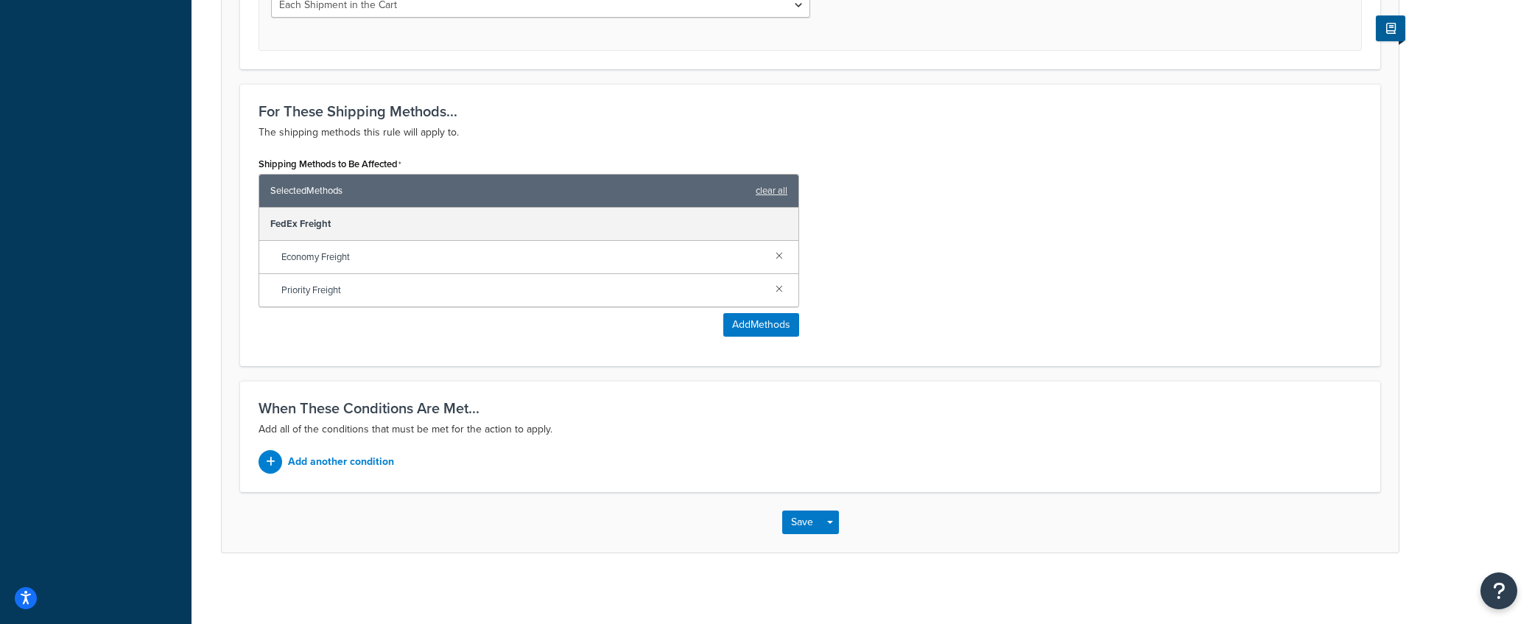
scroll to position [706, 0]
click at [810, 527] on button "Save" at bounding box center [802, 522] width 40 height 24
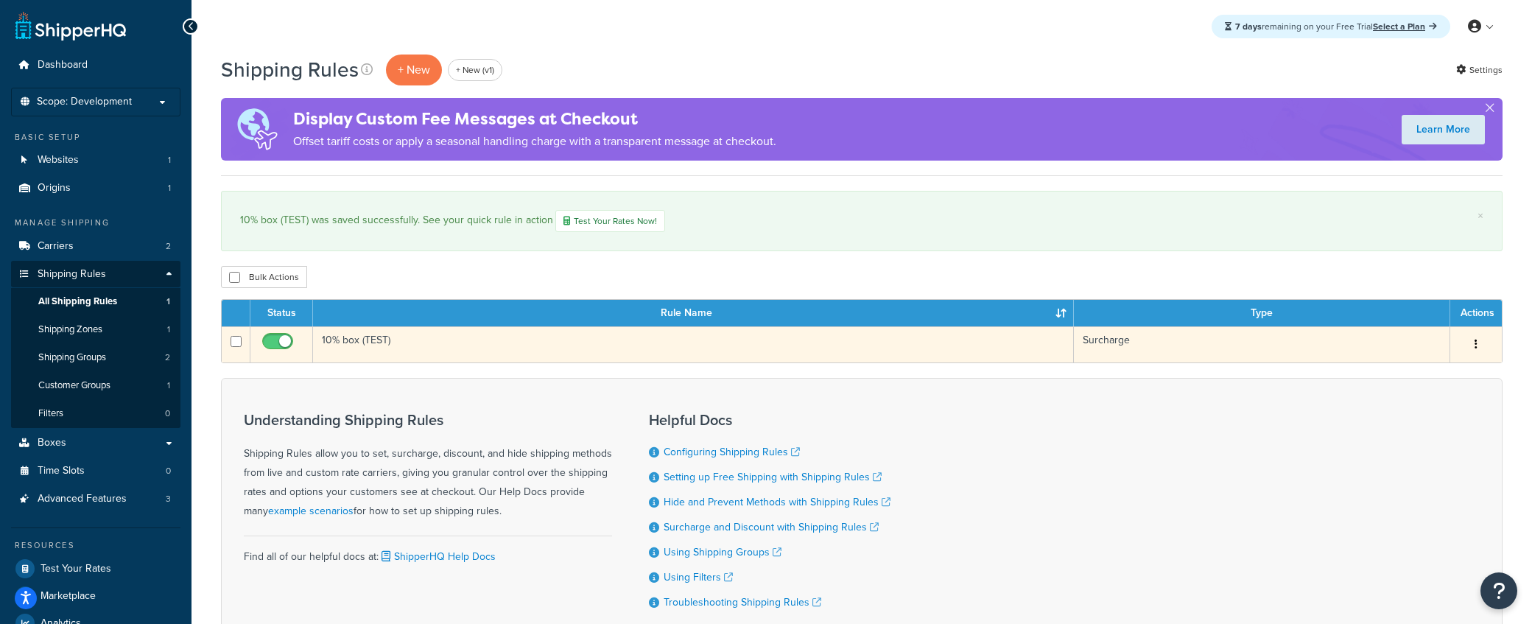
click at [288, 339] on input "checkbox" at bounding box center [279, 345] width 41 height 18
checkbox input "false"
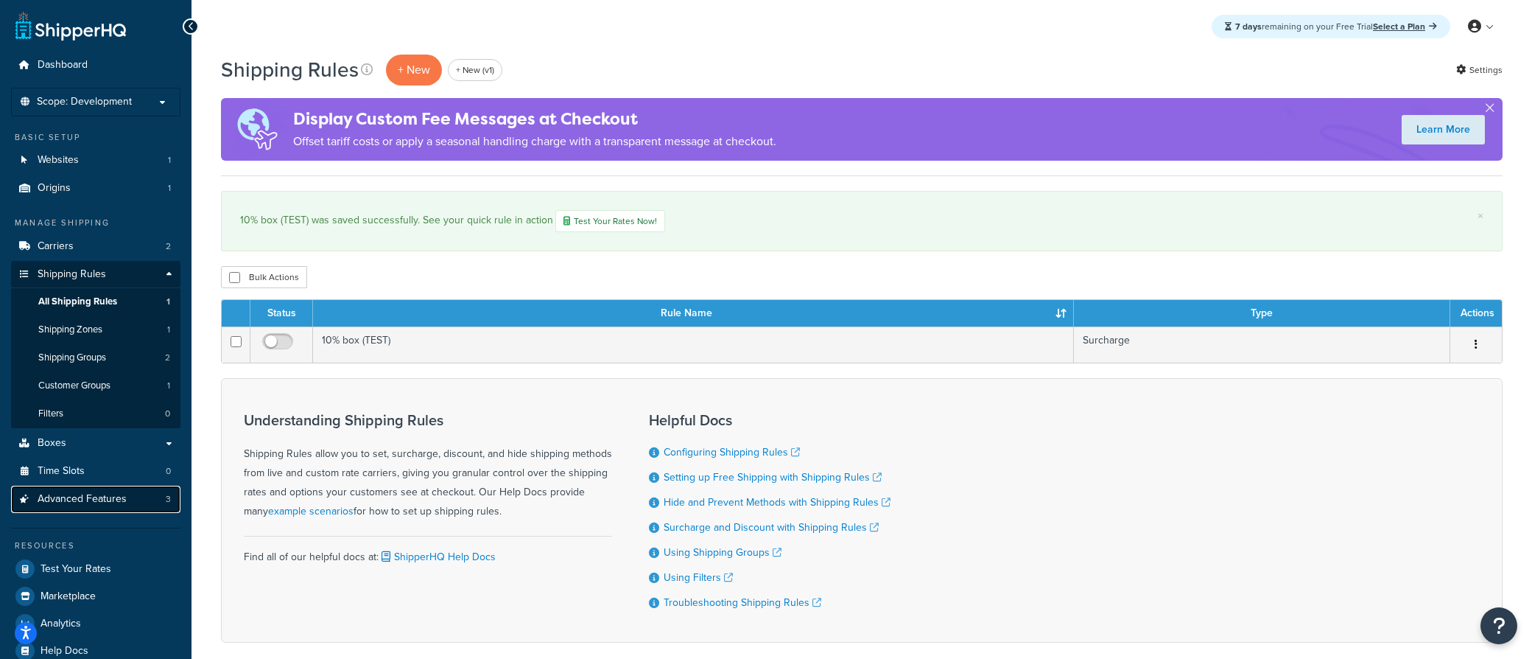
click at [144, 499] on link "Advanced Features 3" at bounding box center [95, 498] width 169 height 27
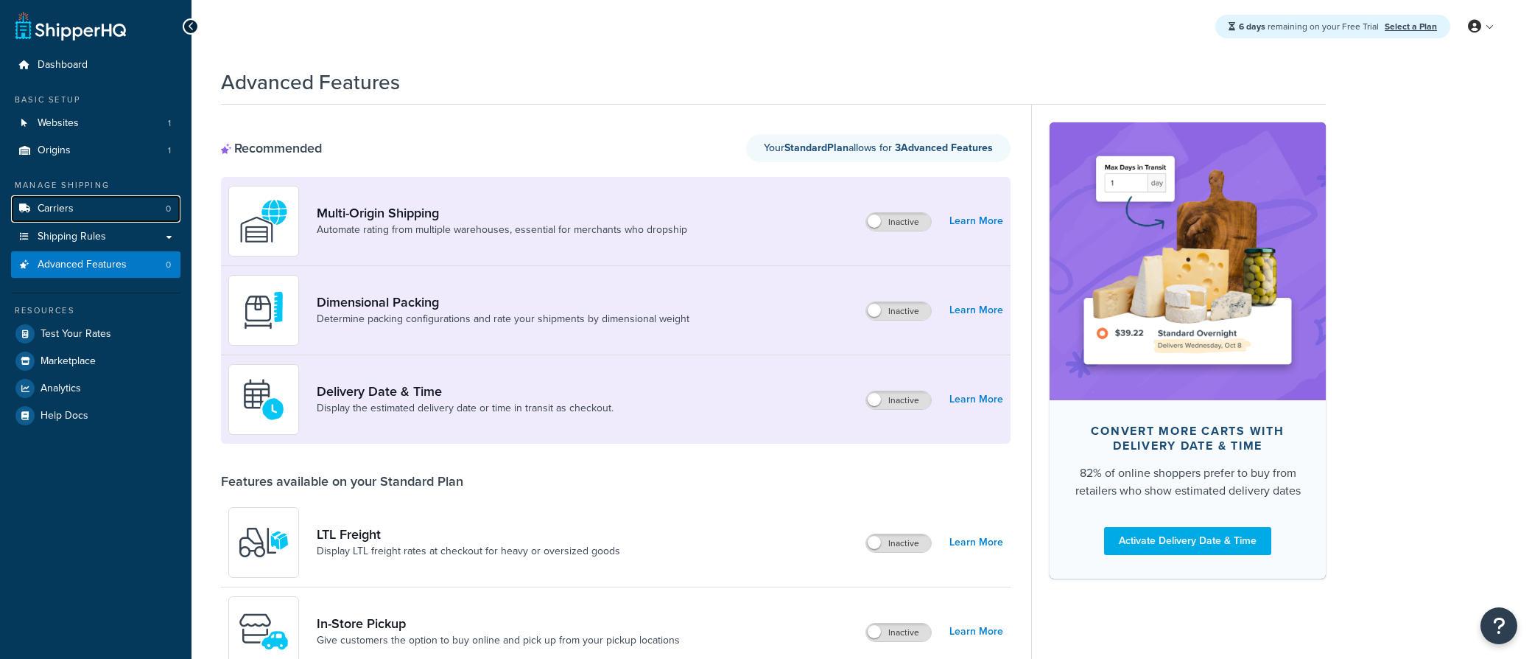
click at [134, 210] on link "Carriers 0" at bounding box center [95, 208] width 169 height 27
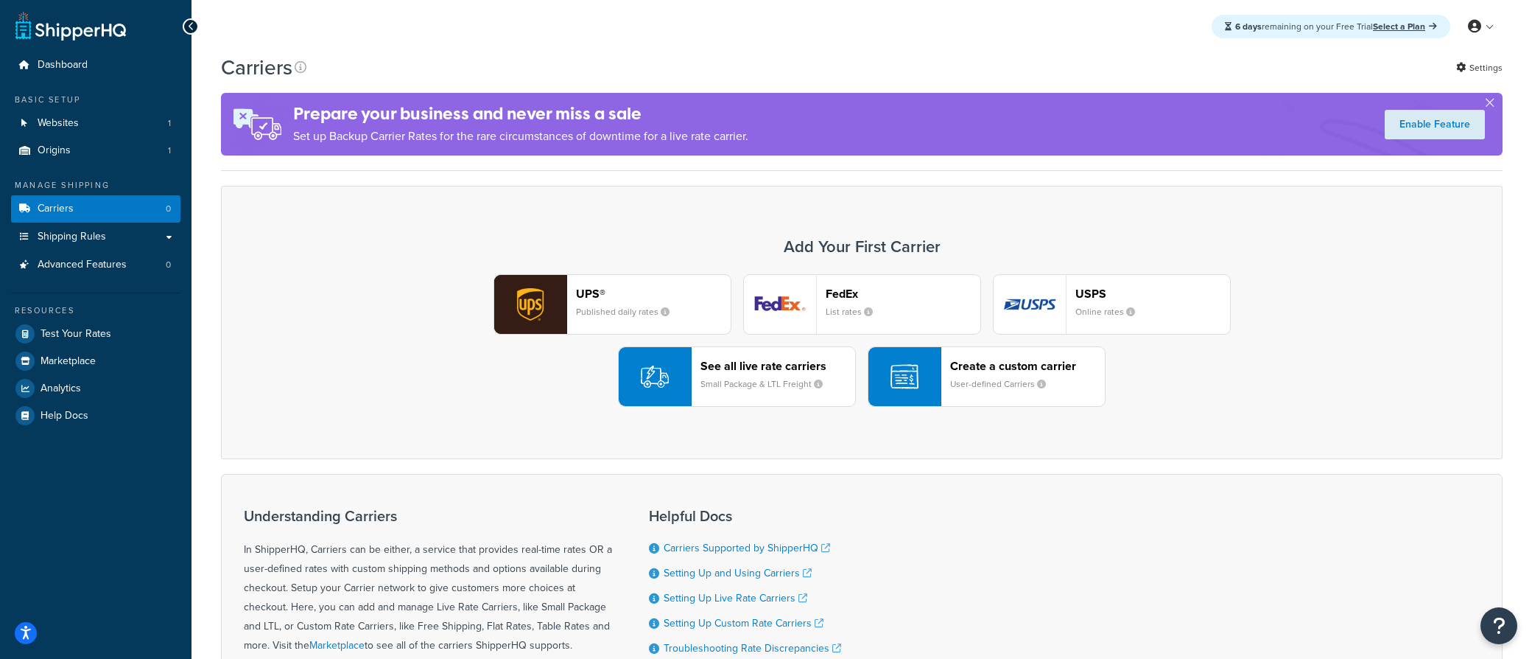
click at [792, 379] on small "Small Package & LTL Freight" at bounding box center [768, 383] width 134 height 13
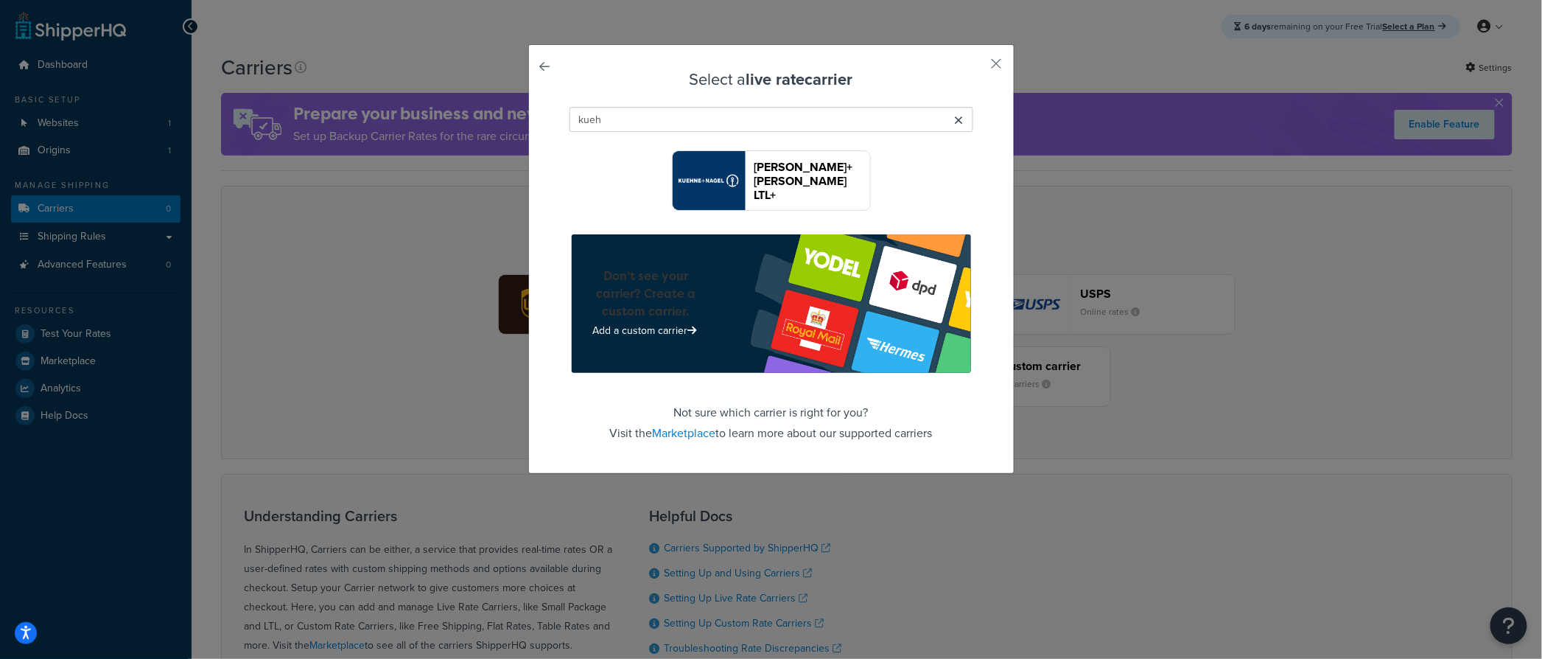
type input "kueh"
click at [789, 181] on header "[PERSON_NAME]+[PERSON_NAME] LTL+" at bounding box center [812, 181] width 116 height 42
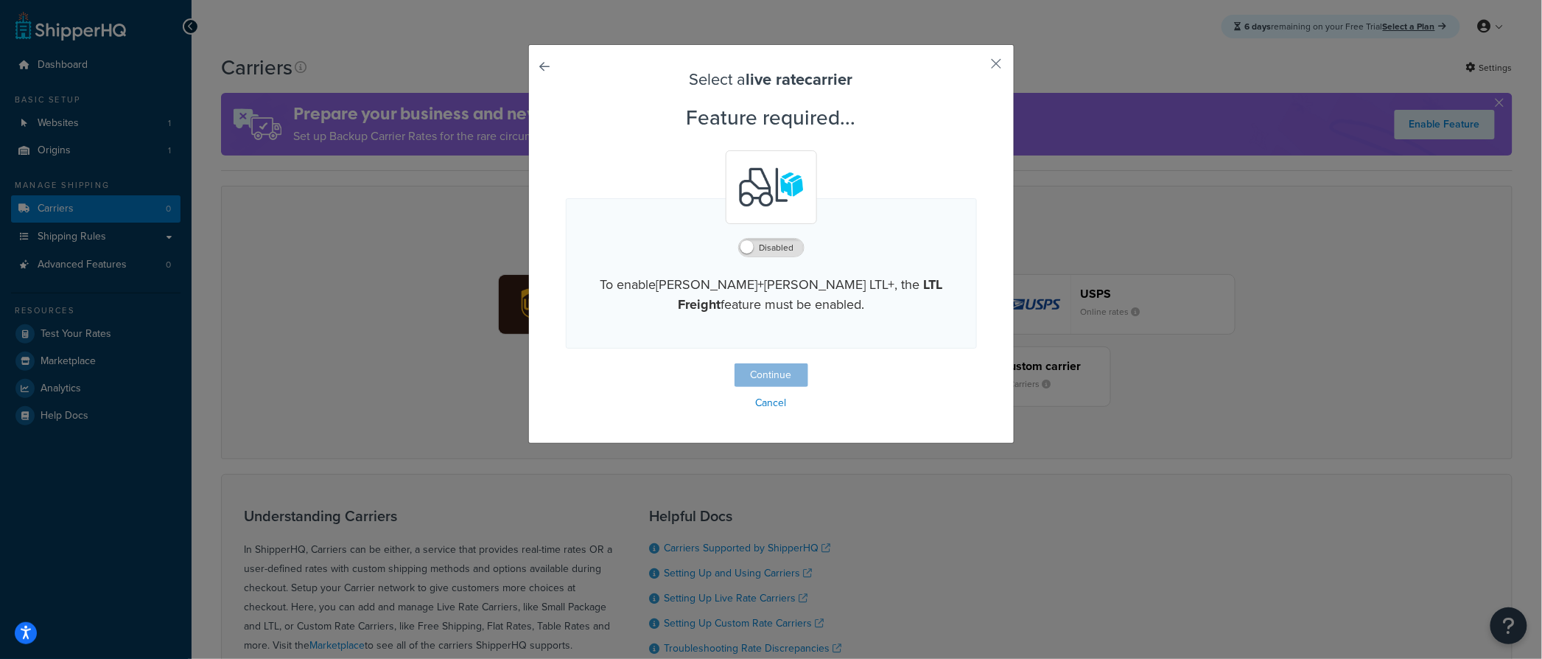
click at [765, 382] on div "Continue Cancel" at bounding box center [771, 388] width 411 height 50
click at [748, 242] on label "Disabled" at bounding box center [771, 248] width 65 height 18
click at [775, 370] on button "Continue" at bounding box center [771, 375] width 74 height 24
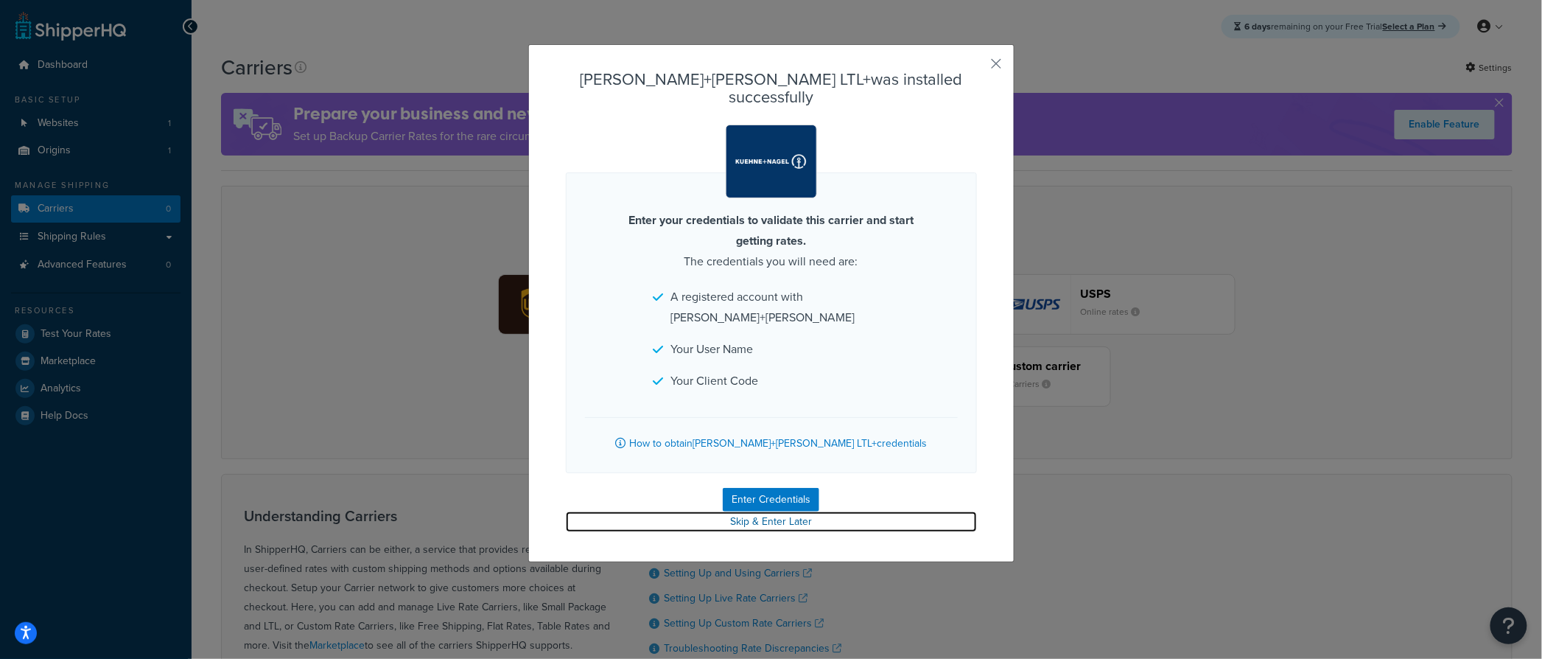
click at [793, 511] on link "Skip & Enter Later" at bounding box center [771, 521] width 411 height 21
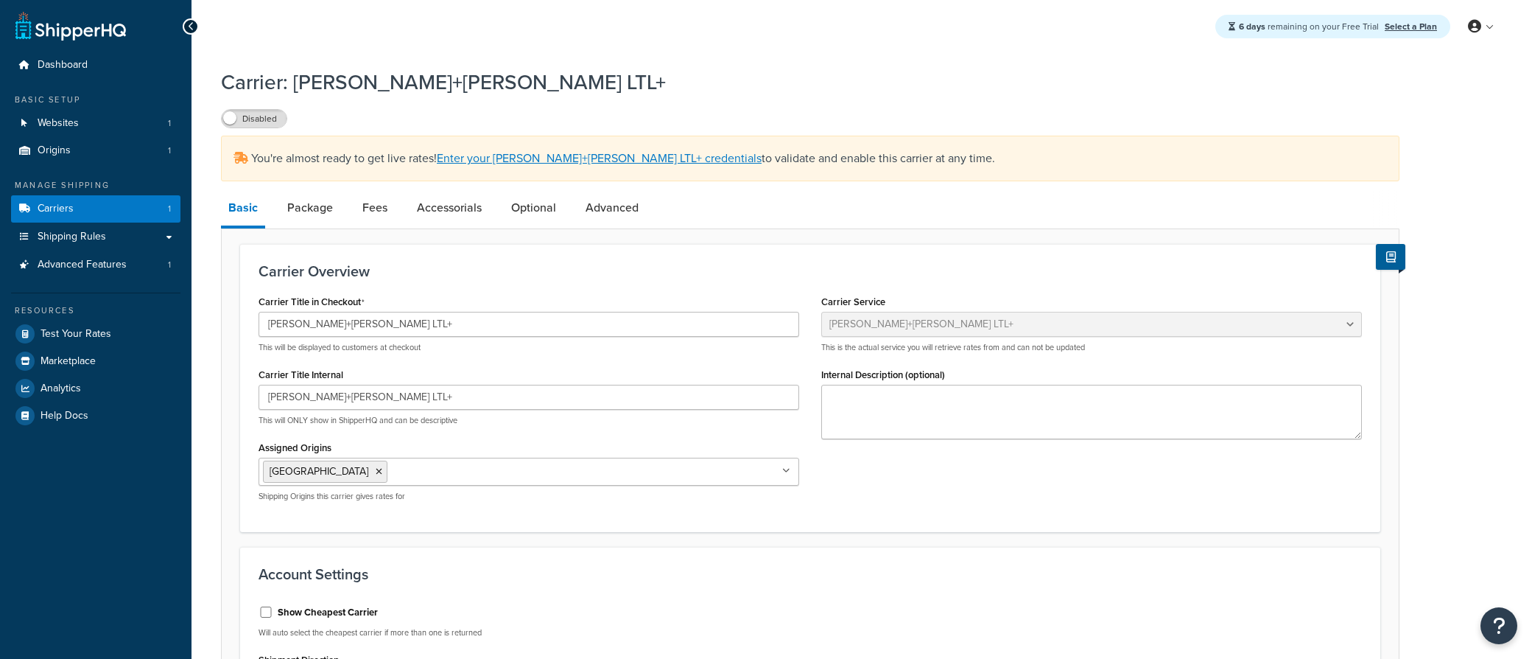
select select "reTransFreight"
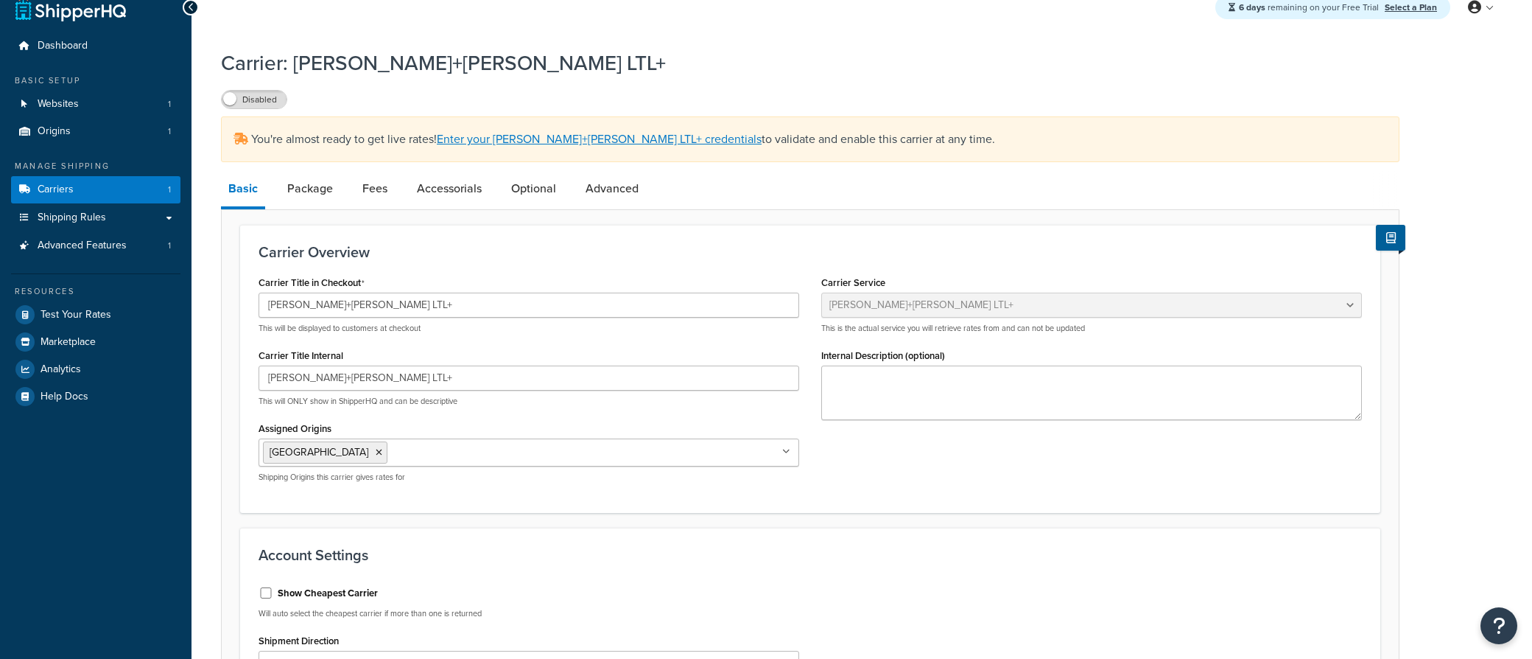
scroll to position [24, 0]
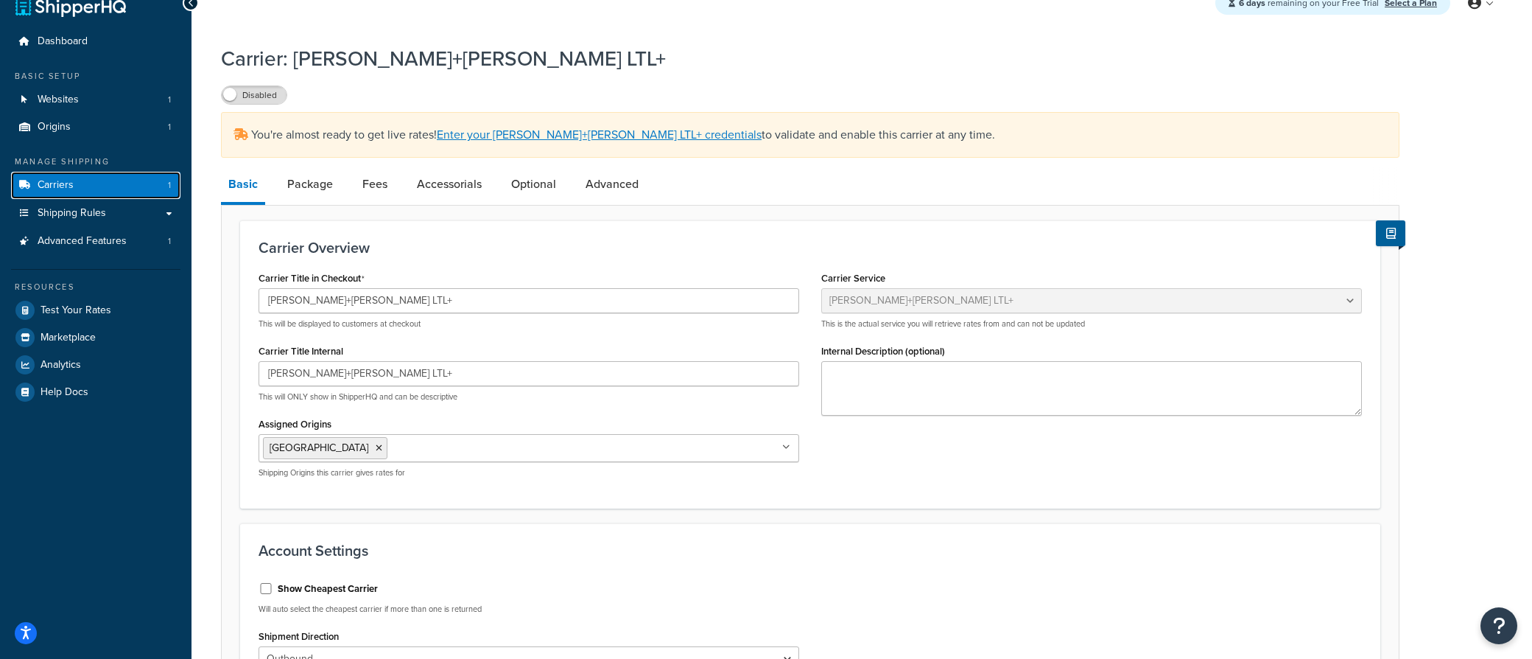
click at [141, 197] on link "Carriers 1" at bounding box center [95, 185] width 169 height 27
